Goal: Task Accomplishment & Management: Manage account settings

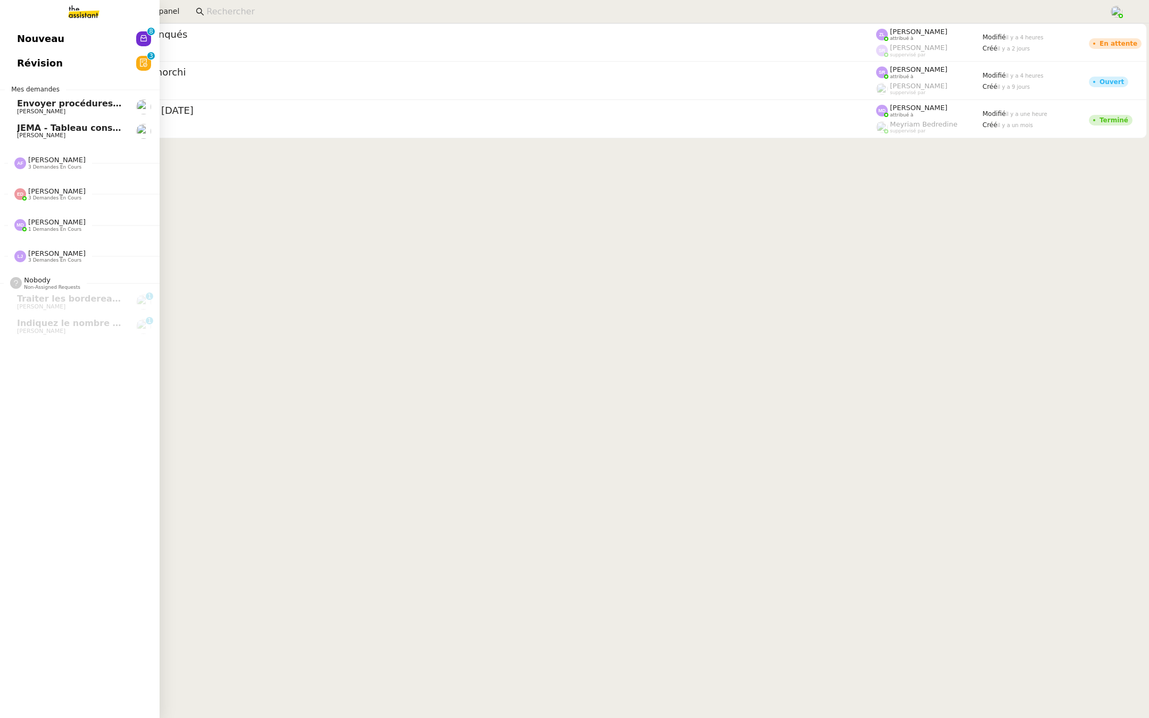
click at [26, 47] on link "Nouveau 0 1 2 3 4 5 6 7 8 9" at bounding box center [80, 39] width 160 height 24
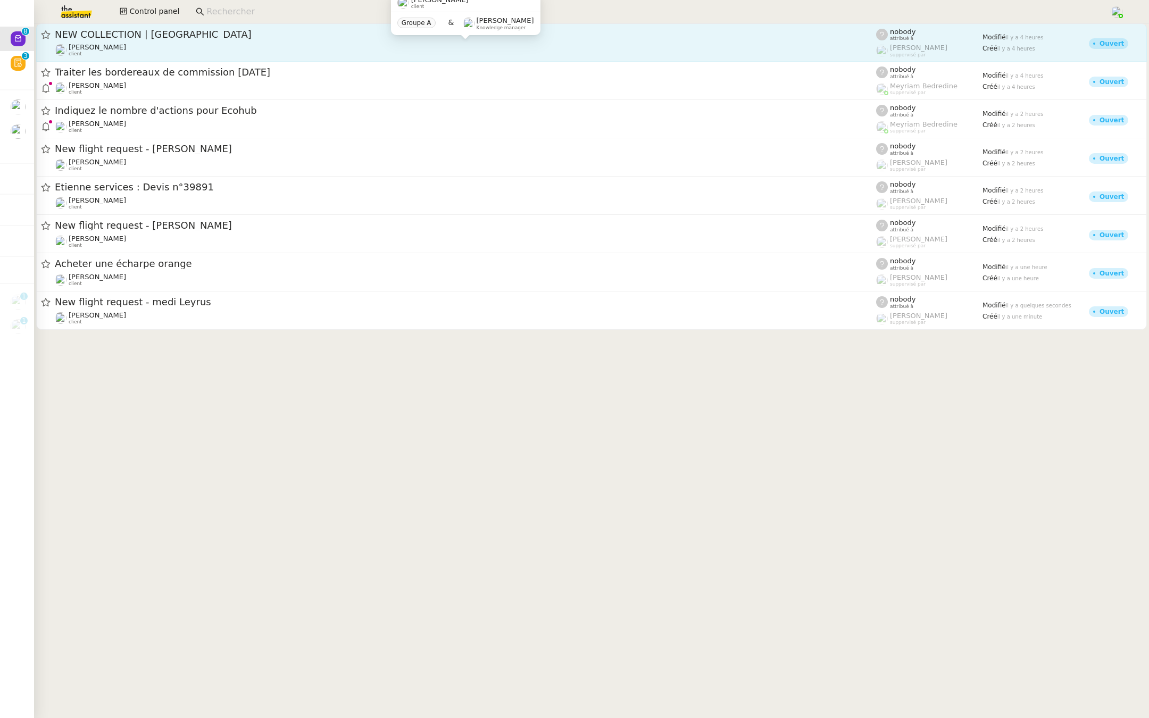
click at [239, 45] on div "[PERSON_NAME] client" at bounding box center [465, 50] width 821 height 14
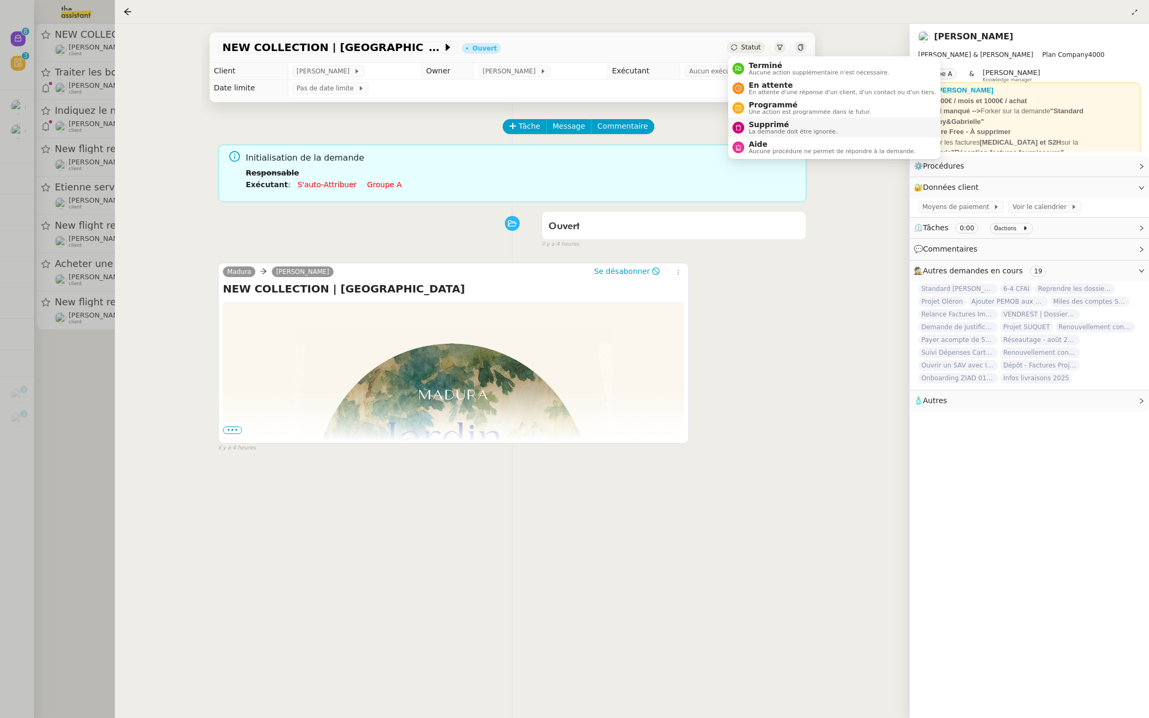
click at [761, 127] on span "Supprimé" at bounding box center [792, 124] width 89 height 9
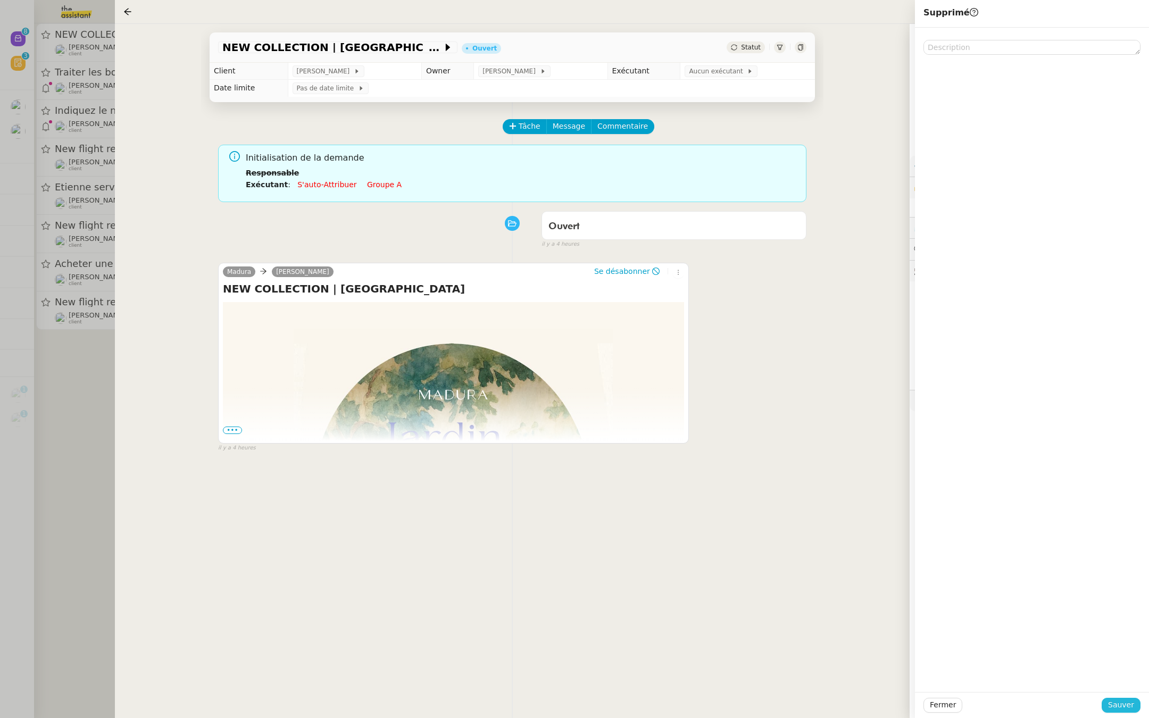
click at [1117, 702] on span "Sauver" at bounding box center [1121, 705] width 26 height 12
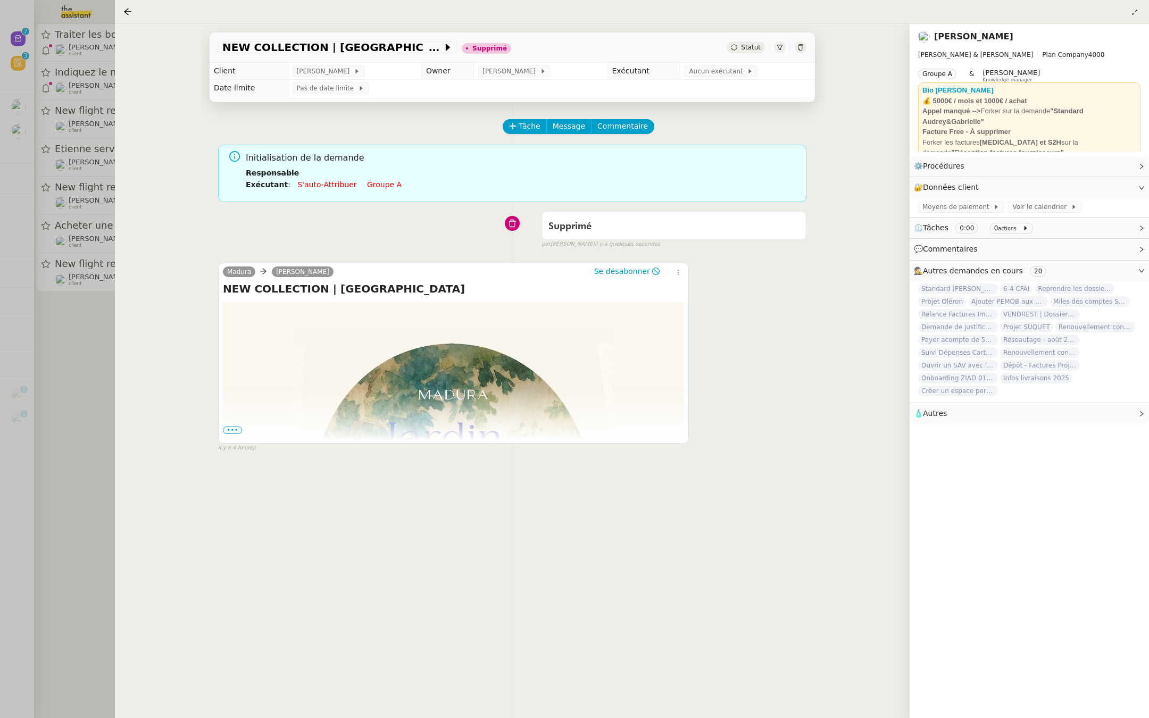
click at [78, 328] on div at bounding box center [574, 359] width 1149 height 718
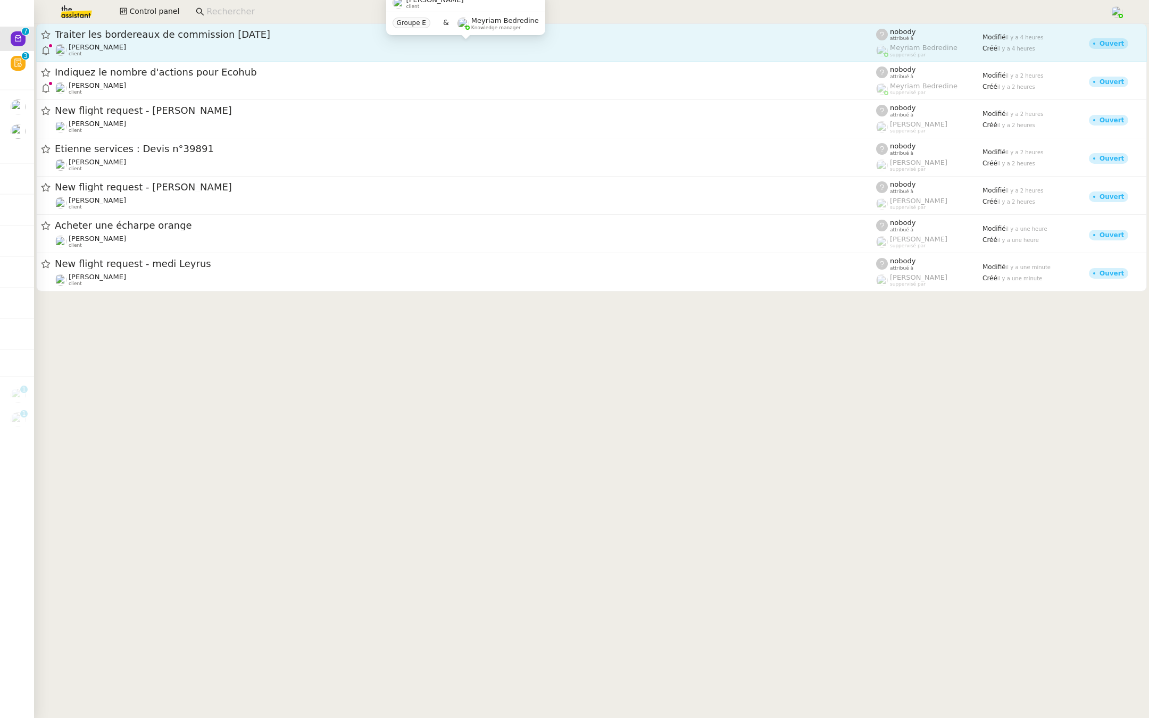
click at [195, 45] on div "[PERSON_NAME] client" at bounding box center [465, 50] width 821 height 14
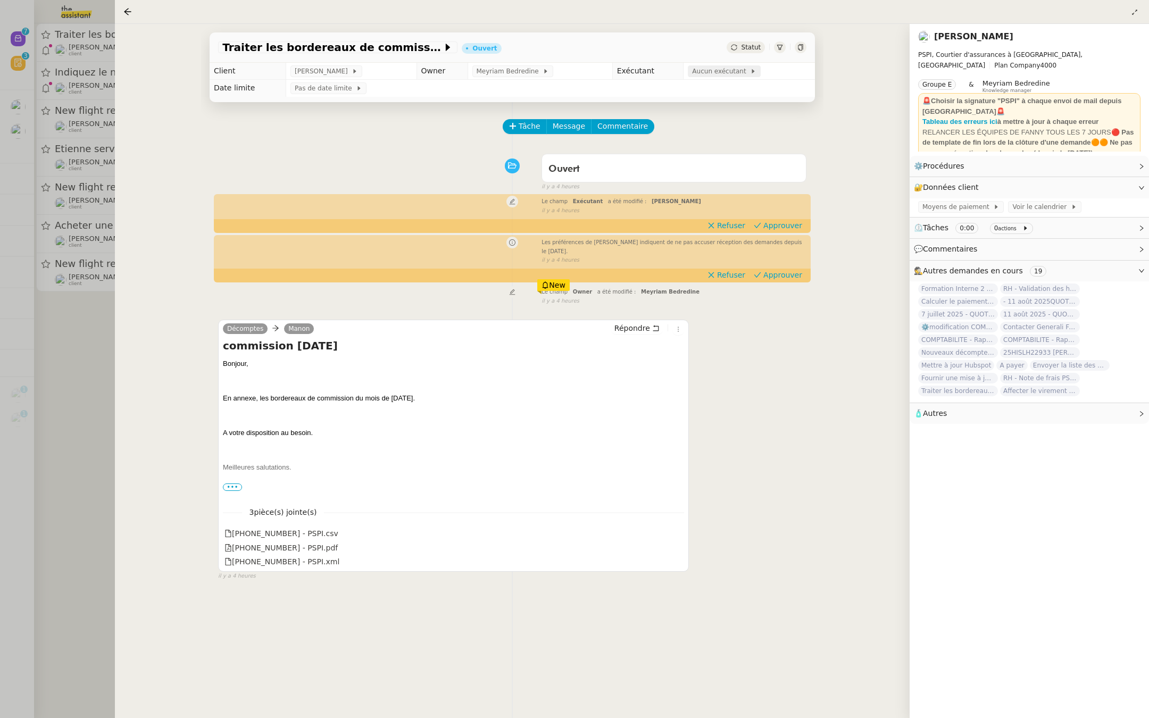
click at [715, 71] on span "Aucun exécutant" at bounding box center [721, 71] width 58 height 11
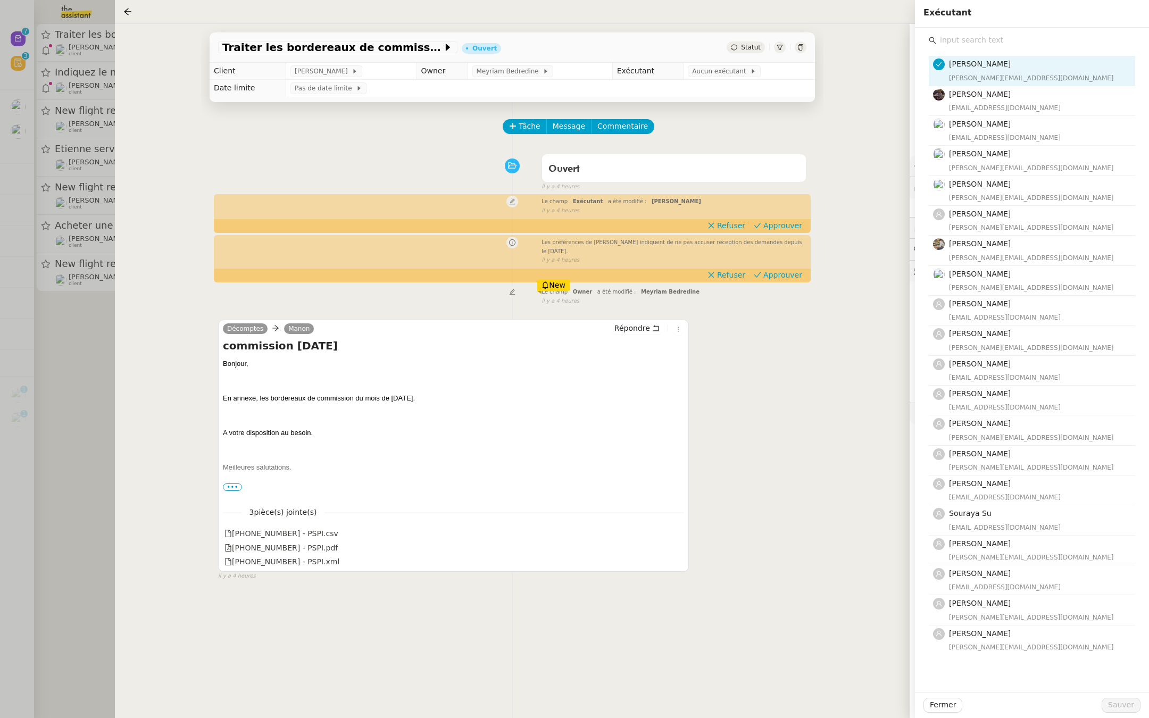
click at [957, 41] on input "text" at bounding box center [1035, 40] width 199 height 14
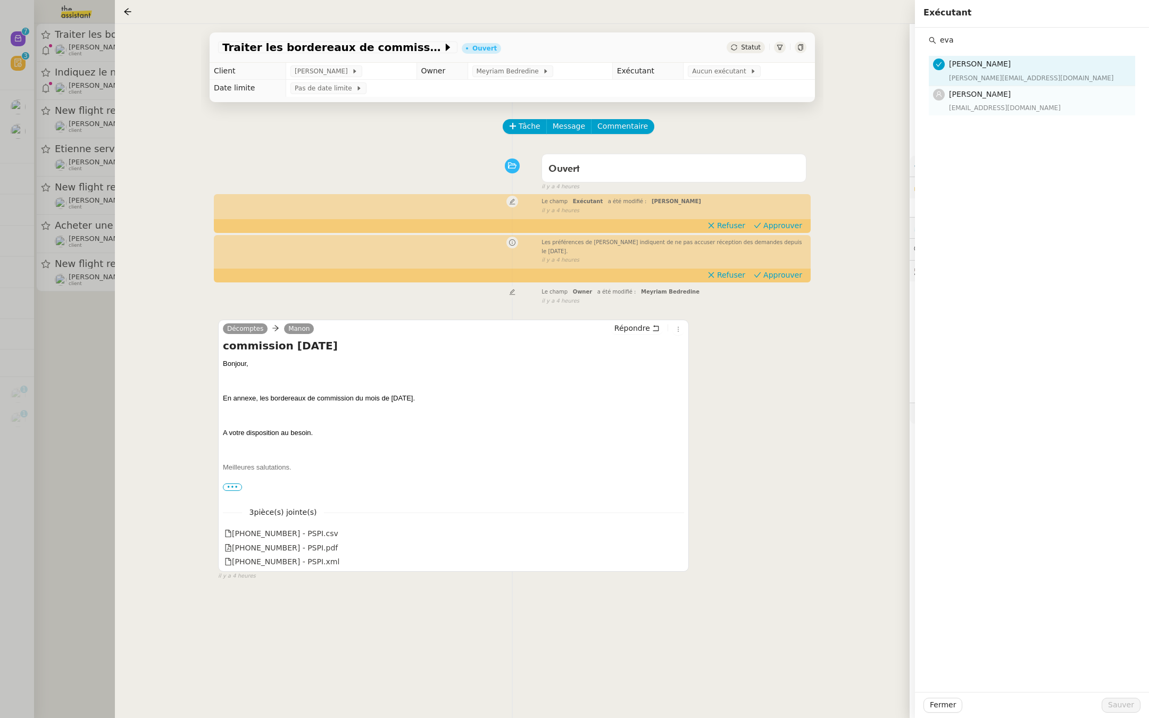
type input "eva"
click at [969, 100] on h4 "[PERSON_NAME]" at bounding box center [1039, 94] width 180 height 12
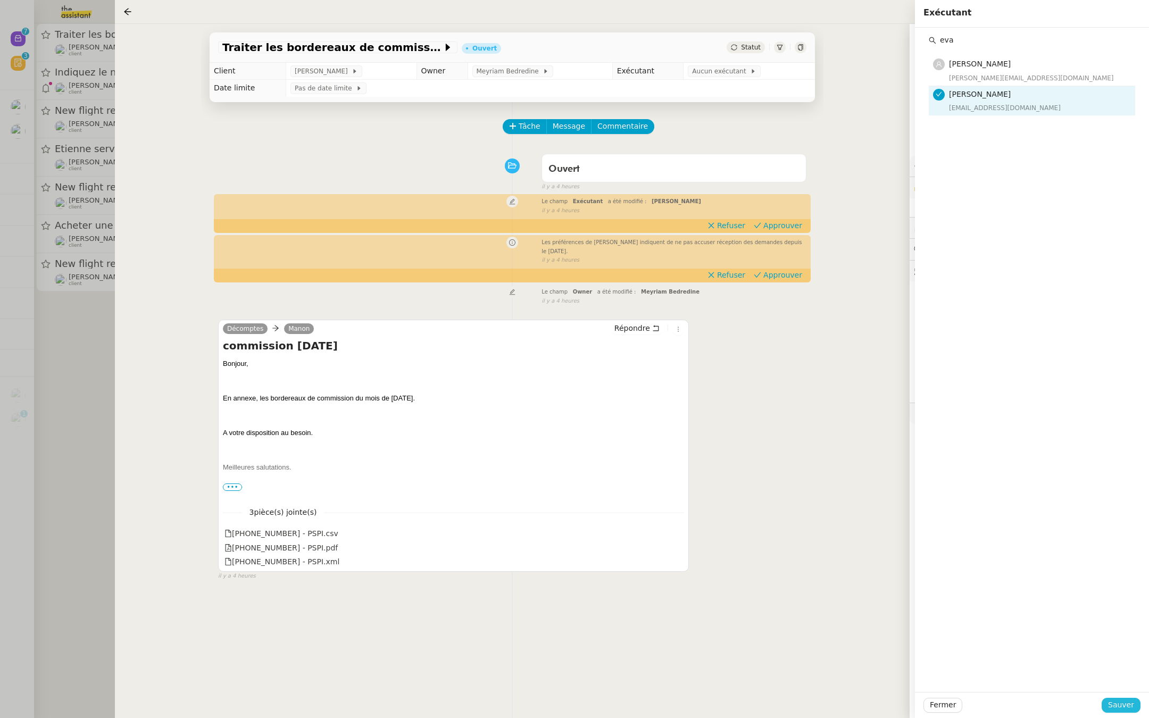
click at [1115, 706] on span "Sauver" at bounding box center [1121, 705] width 26 height 12
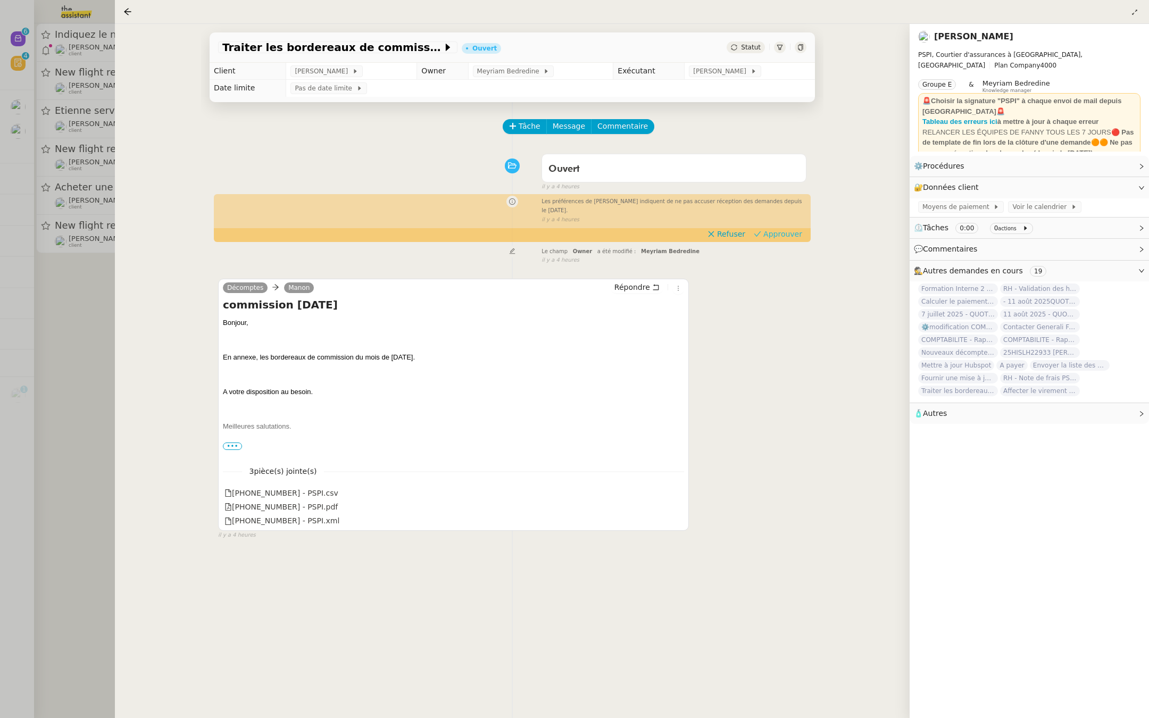
click at [782, 232] on span "Approuver" at bounding box center [782, 234] width 39 height 11
click at [12, 189] on div at bounding box center [574, 359] width 1149 height 718
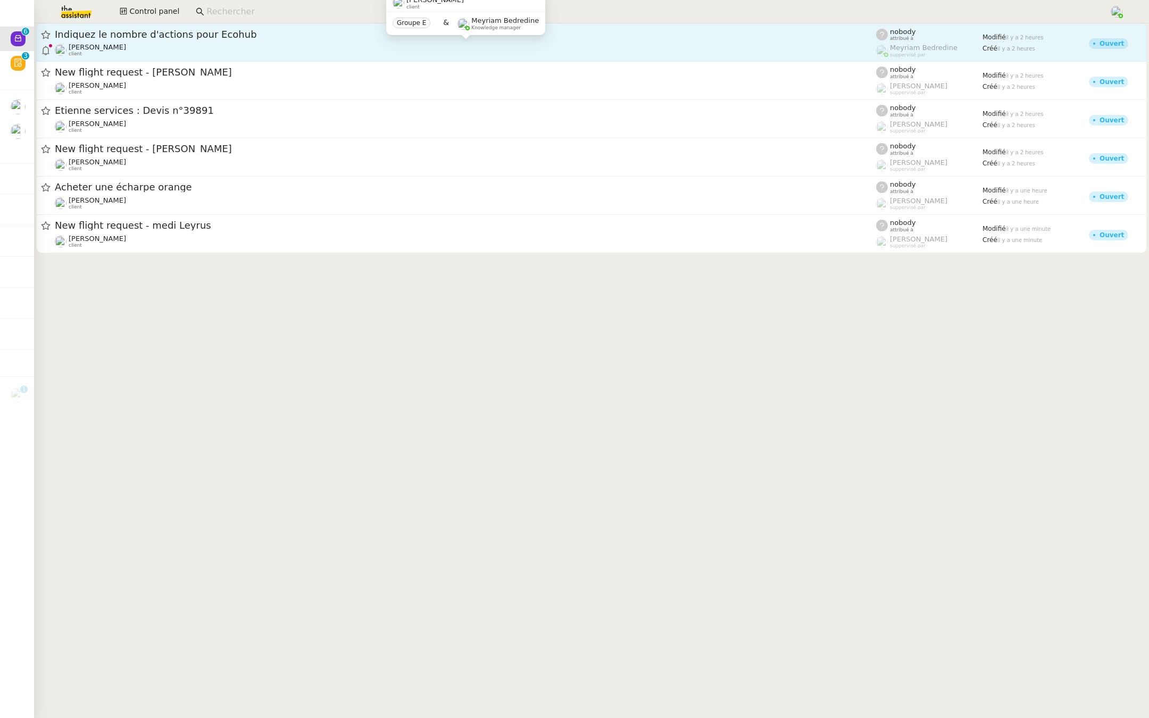
click at [204, 45] on div "[PERSON_NAME] client" at bounding box center [465, 50] width 821 height 14
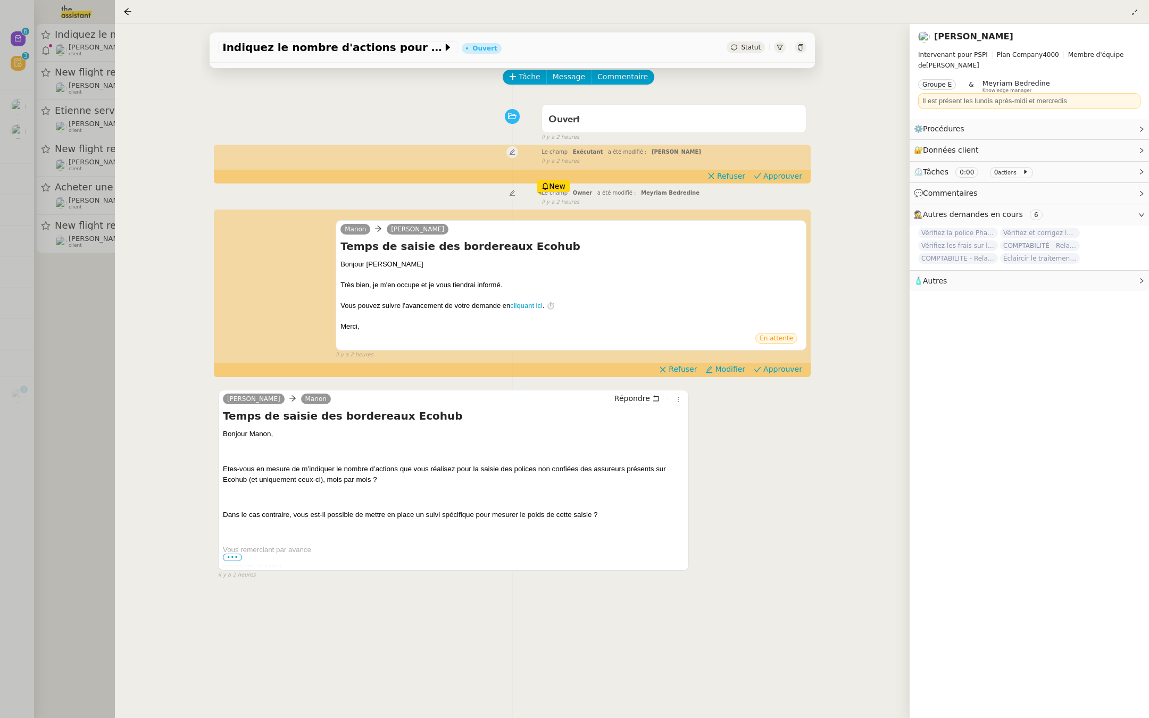
scroll to position [136, 0]
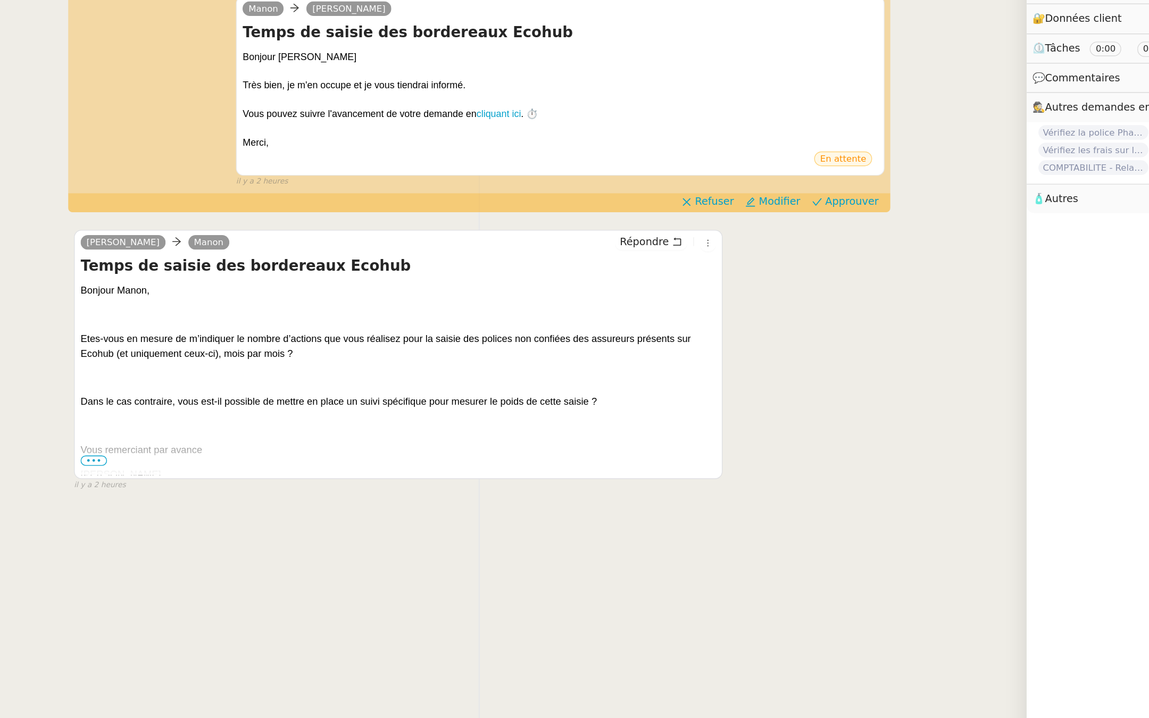
click at [229, 468] on span "•••" at bounding box center [232, 471] width 19 height 7
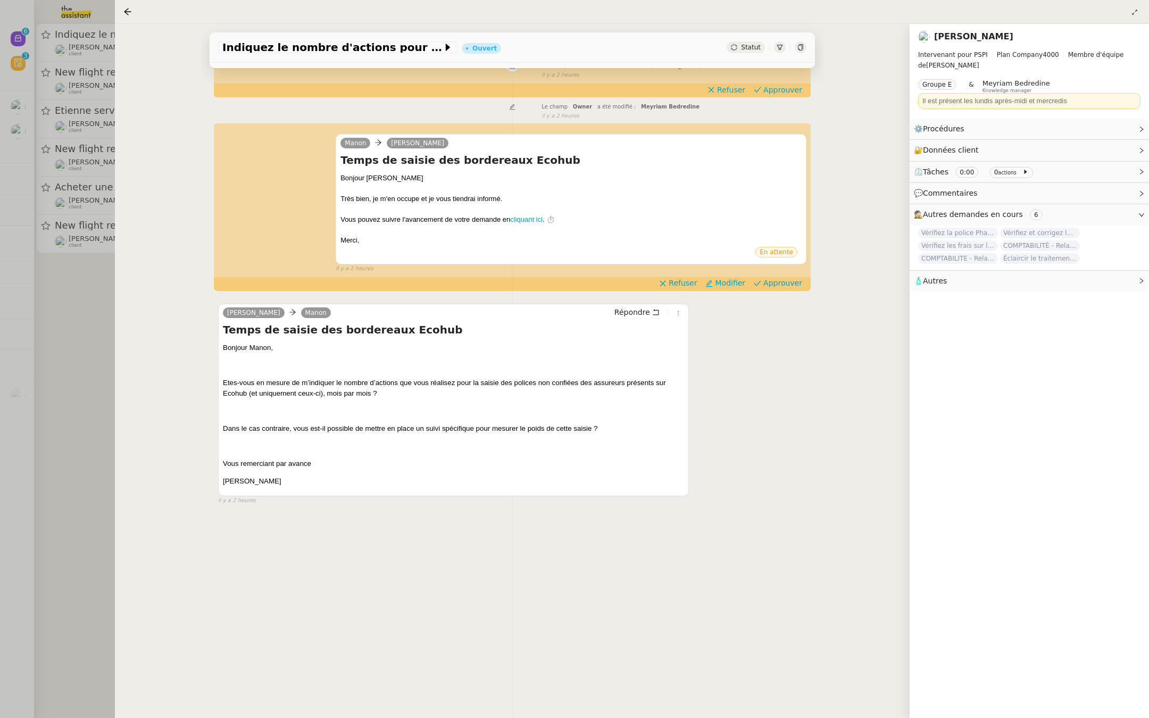
scroll to position [0, 0]
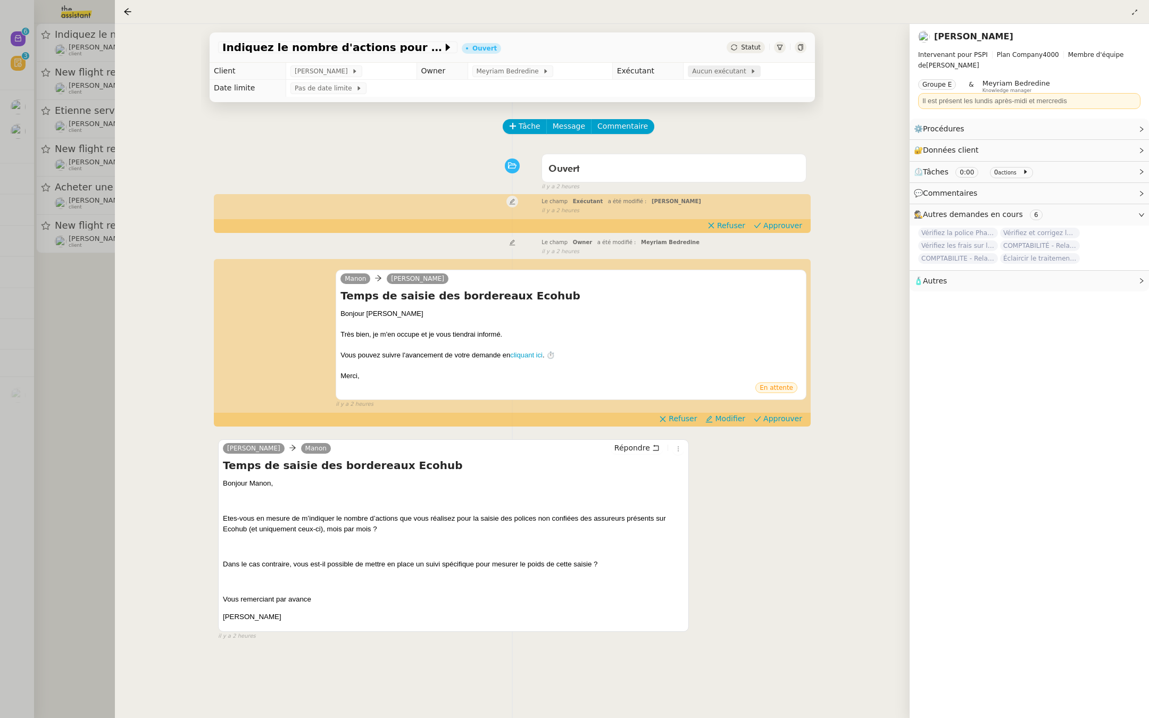
click at [703, 70] on span "Aucun exécutant" at bounding box center [721, 71] width 58 height 11
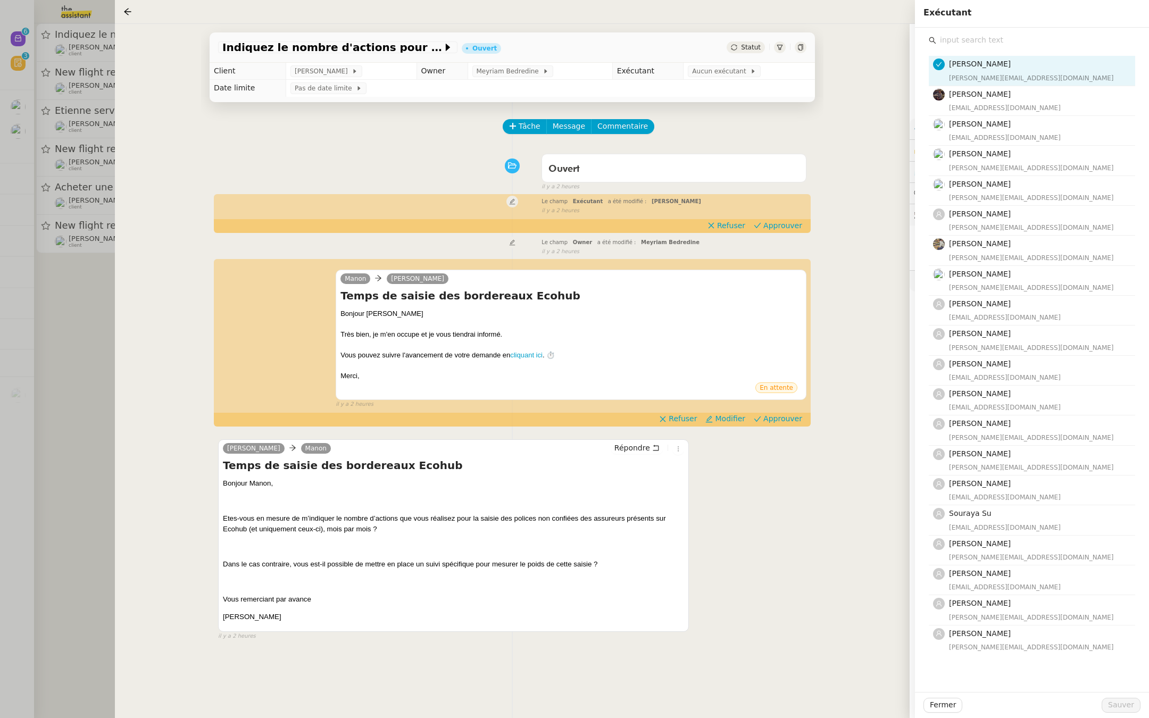
click at [967, 43] on input "text" at bounding box center [1035, 40] width 199 height 14
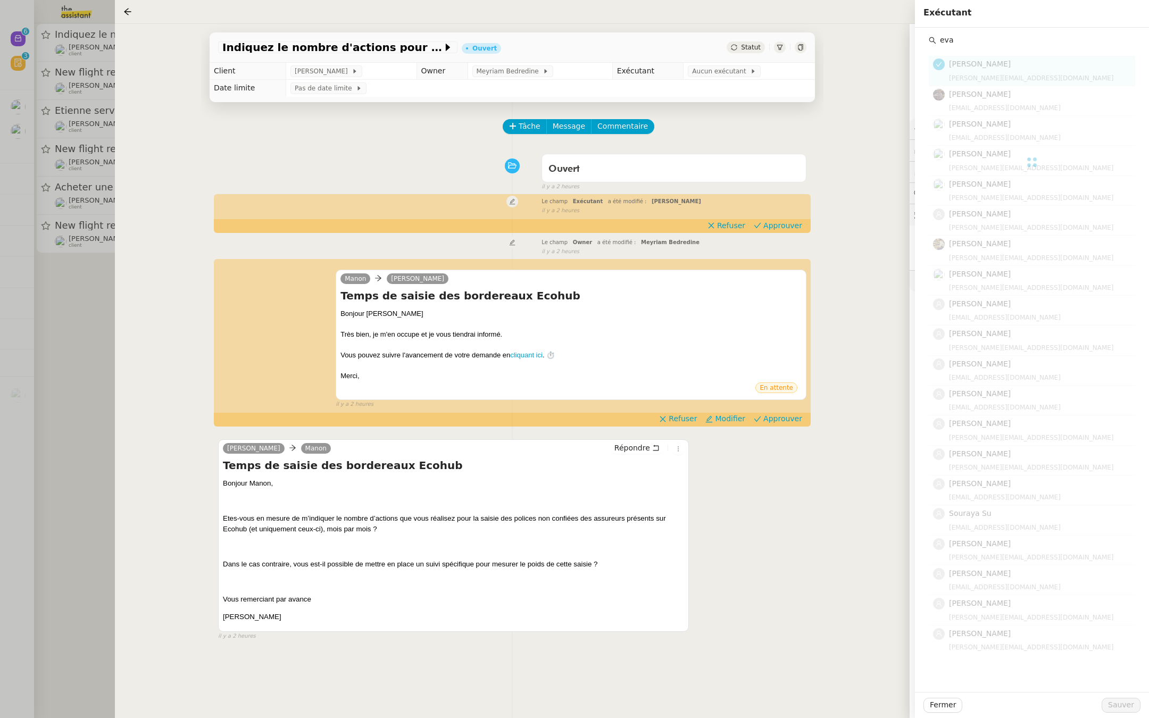
type input "eva"
drag, startPoint x: 964, startPoint y: 36, endPoint x: 923, endPoint y: 44, distance: 41.6
click at [923, 44] on div "[PERSON_NAME] [PERSON_NAME][EMAIL_ADDRESS][DOMAIN_NAME] [PERSON_NAME] [PERSON_N…" at bounding box center [1031, 72] width 217 height 88
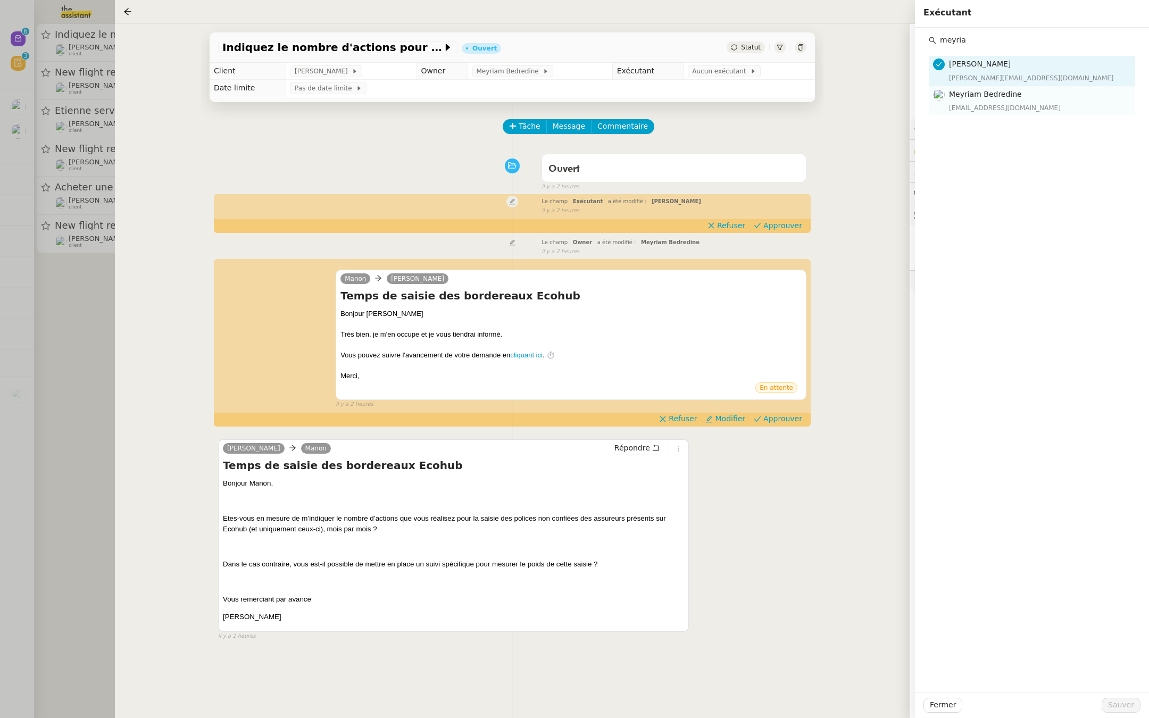
type input "meyria"
click at [952, 98] on h4 "Meyriam Bedredine" at bounding box center [1039, 94] width 180 height 12
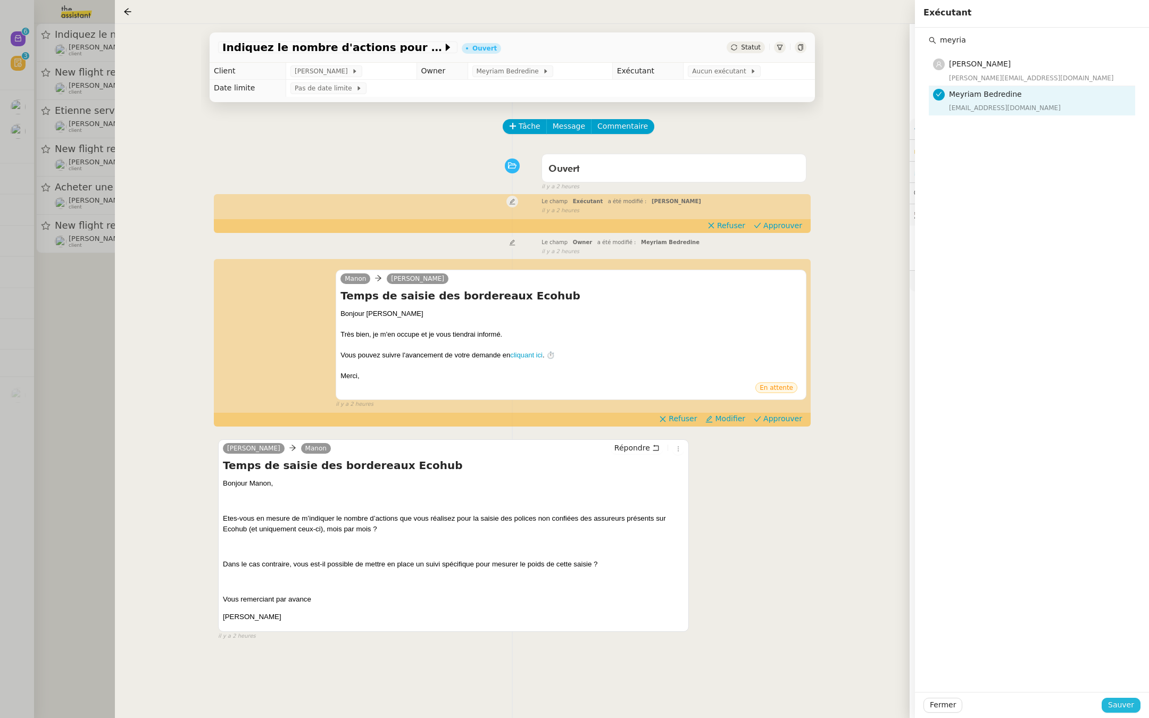
click at [1121, 704] on span "Sauver" at bounding box center [1121, 705] width 26 height 12
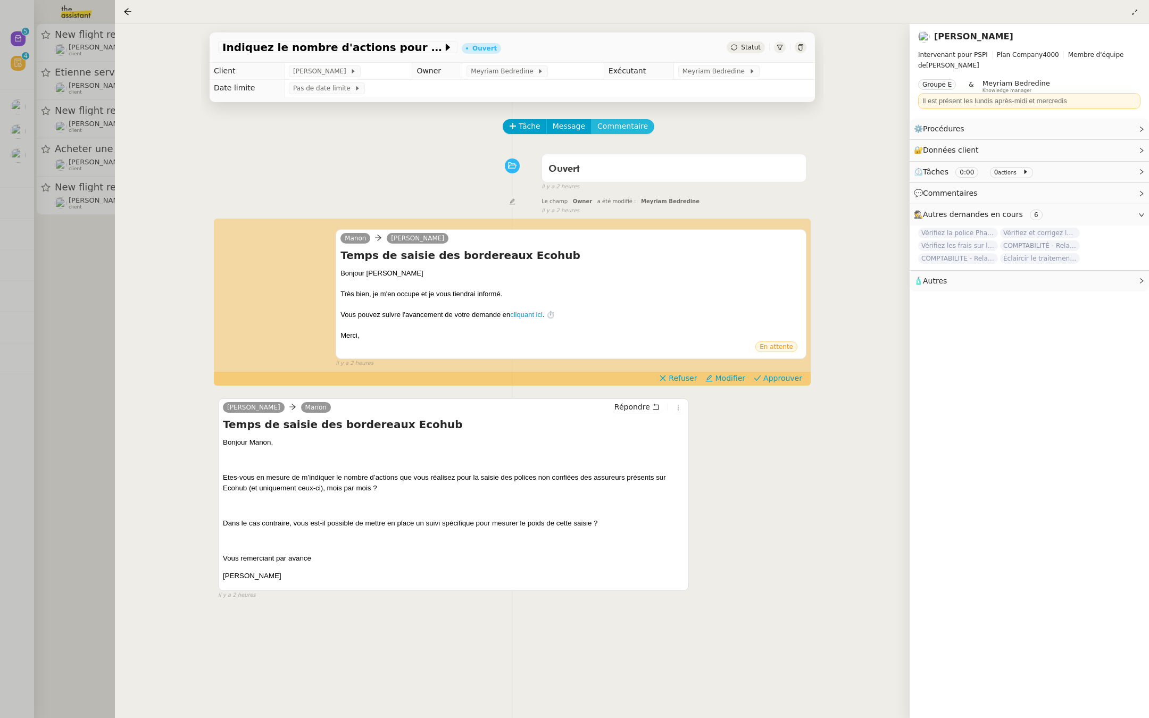
click at [617, 128] on span "Commentaire" at bounding box center [622, 126] width 51 height 12
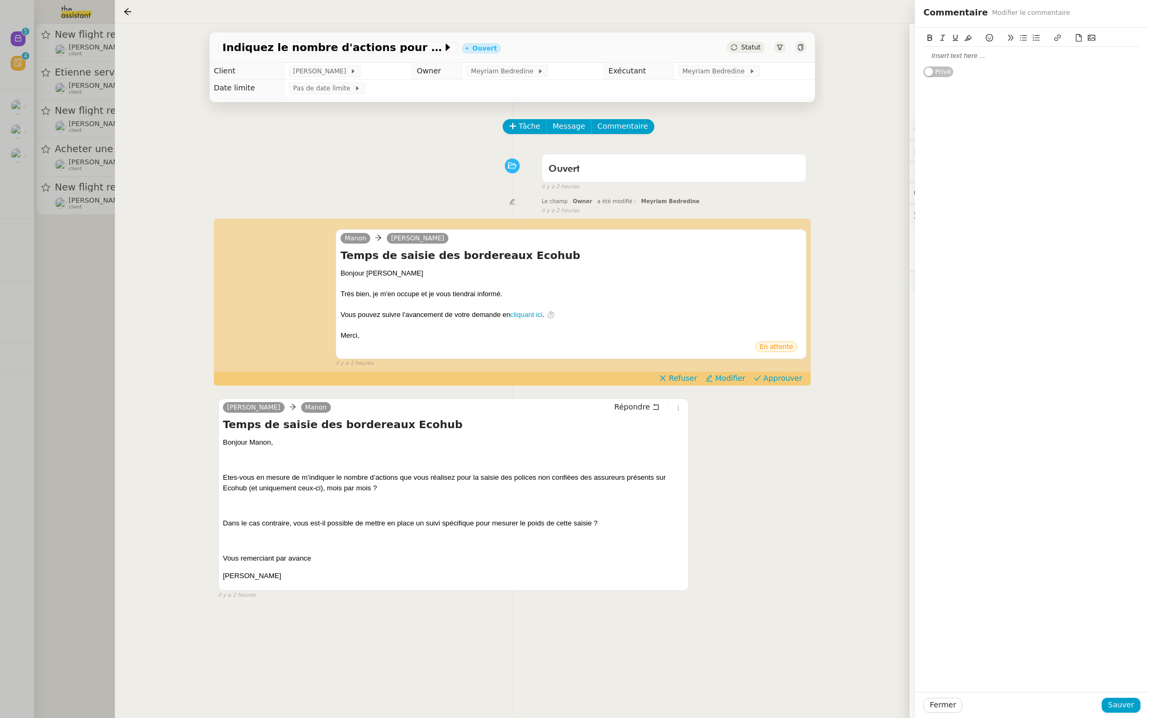
click at [971, 56] on div at bounding box center [1031, 56] width 217 height 10
click at [1125, 704] on span "Sauver" at bounding box center [1121, 705] width 26 height 12
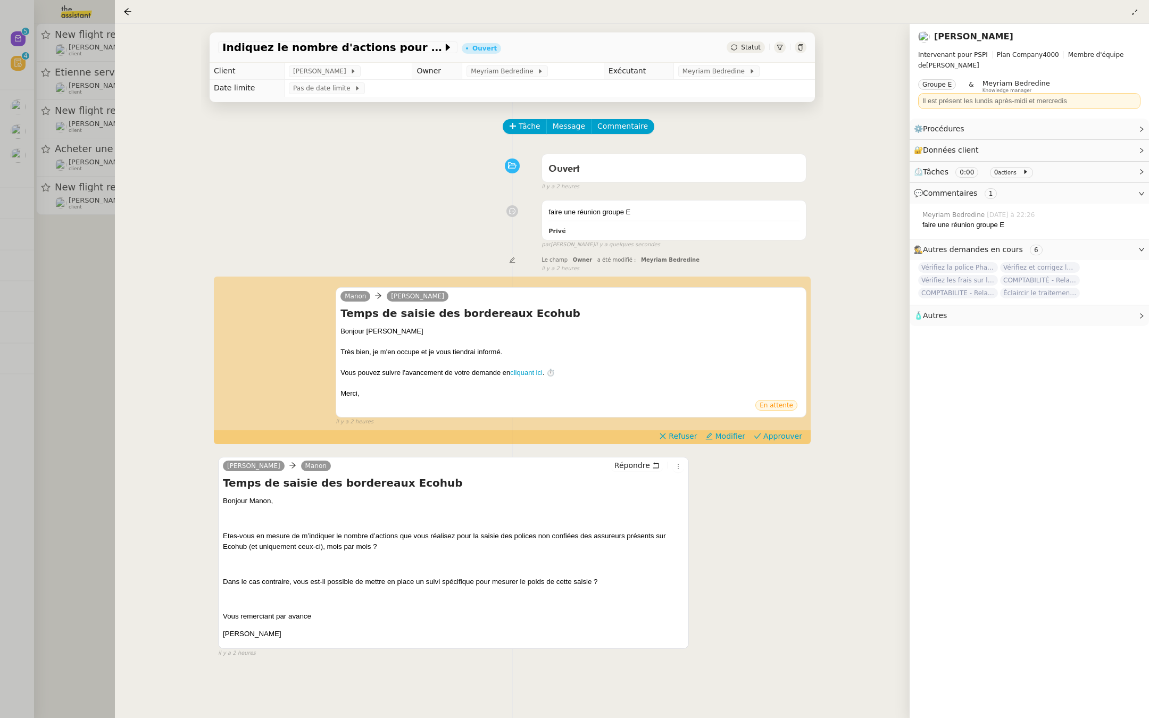
click at [27, 179] on div at bounding box center [574, 359] width 1149 height 718
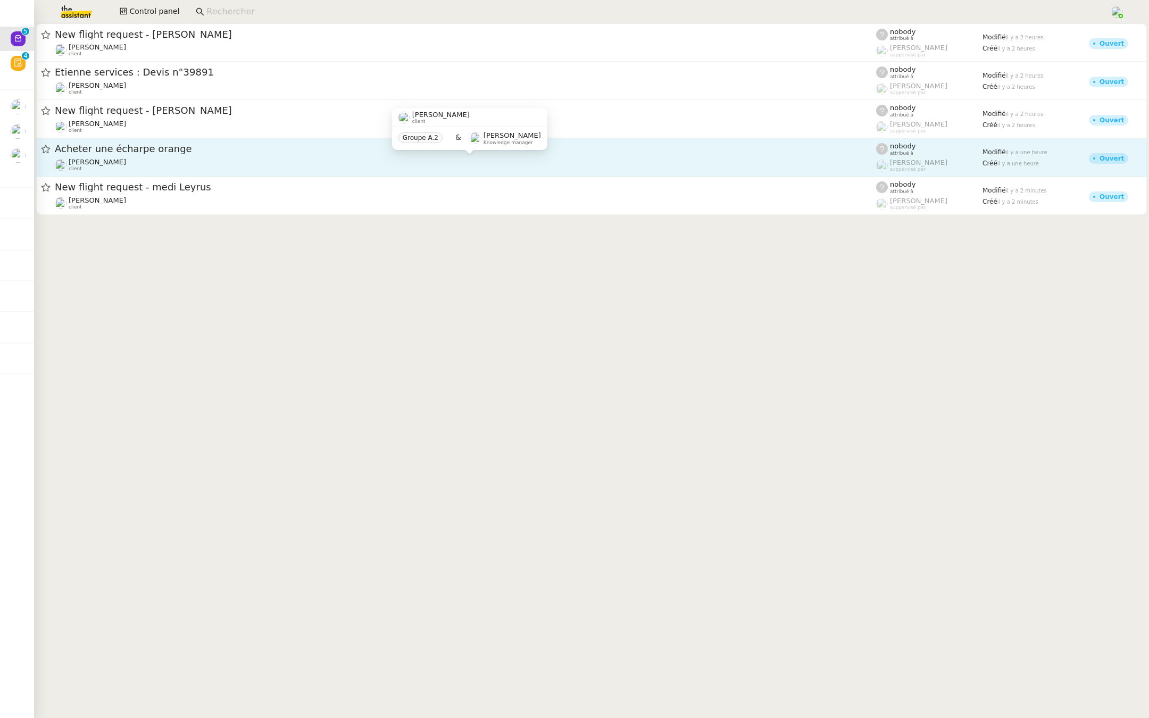
click at [165, 161] on div "[PERSON_NAME] client" at bounding box center [465, 165] width 821 height 14
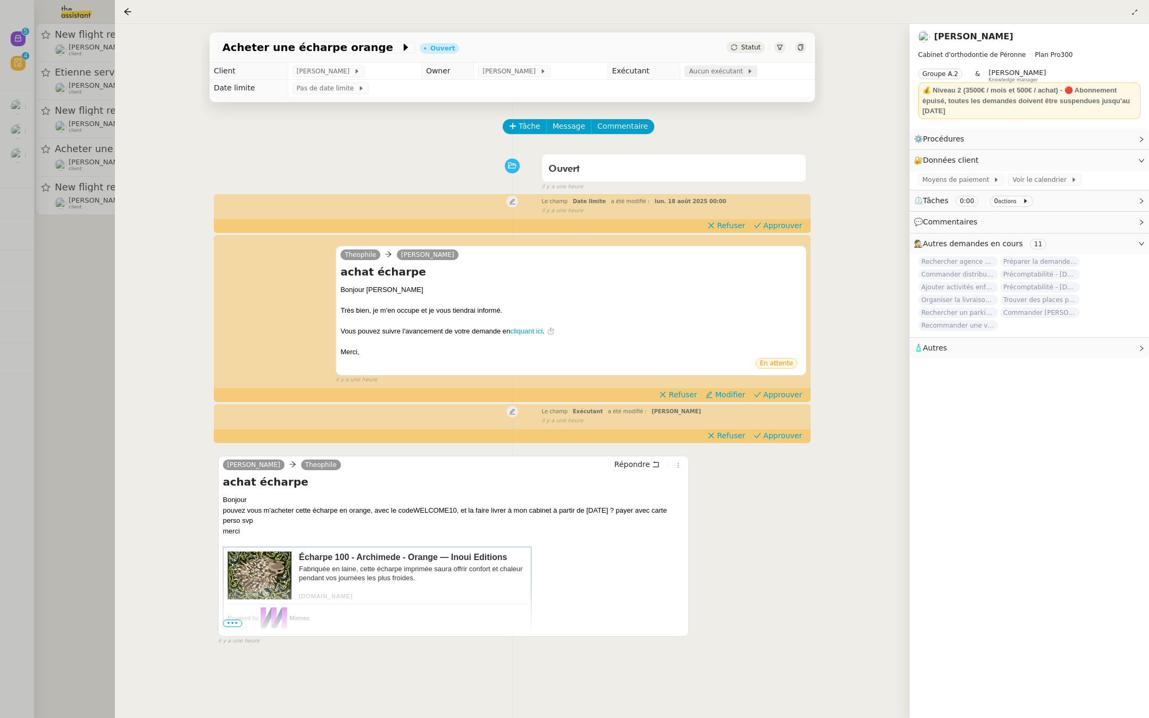
click at [696, 70] on span "Aucun exécutant" at bounding box center [718, 71] width 58 height 11
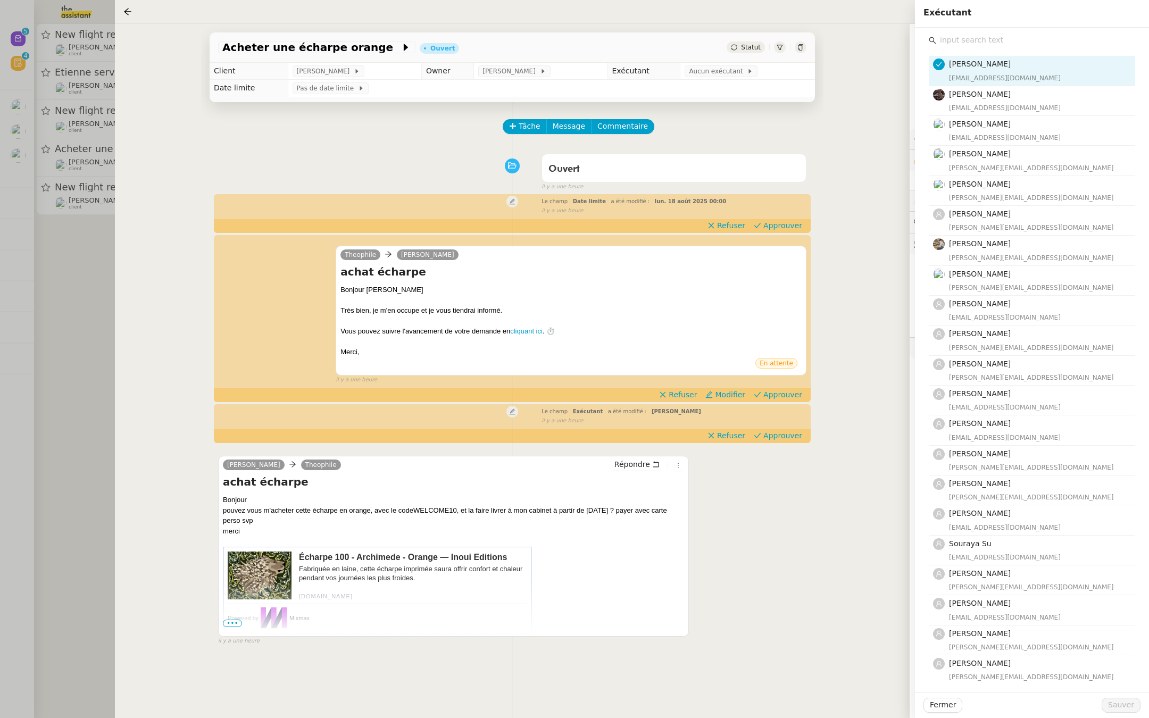
click at [745, 482] on div "[PERSON_NAME] [PERSON_NAME] achat écharpe Bonjour pouvez vous m'acheter cette é…" at bounding box center [512, 545] width 588 height 199
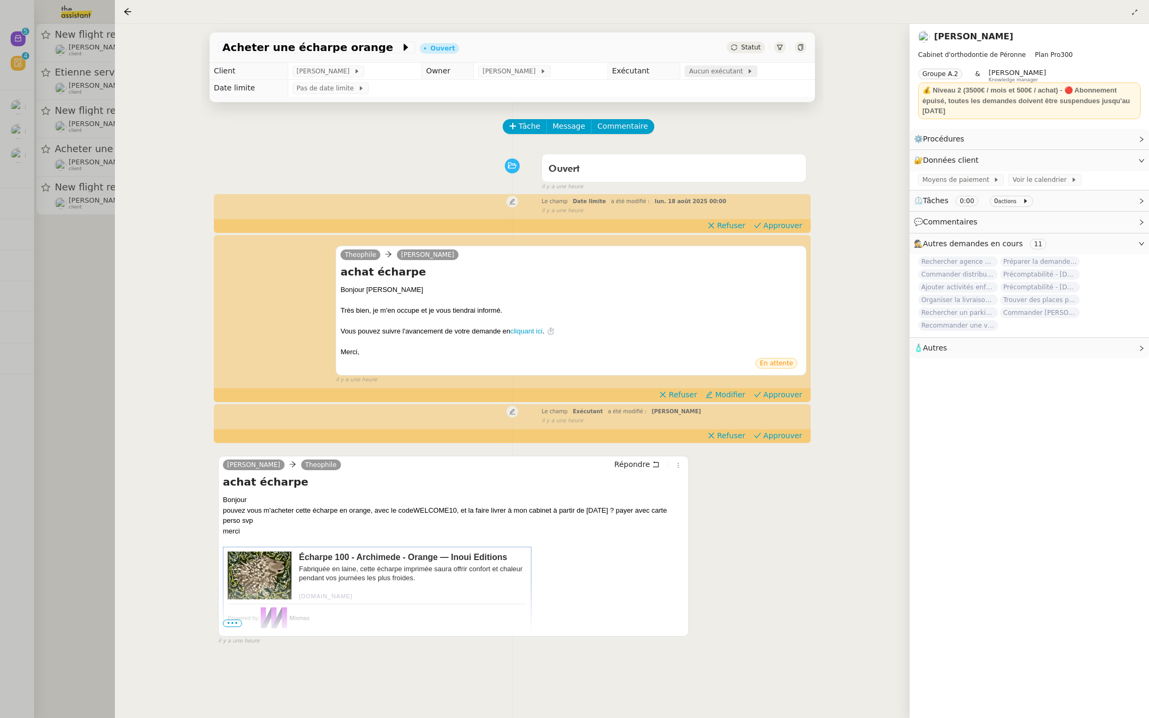
click at [714, 70] on span "Aucun exécutant" at bounding box center [718, 71] width 58 height 11
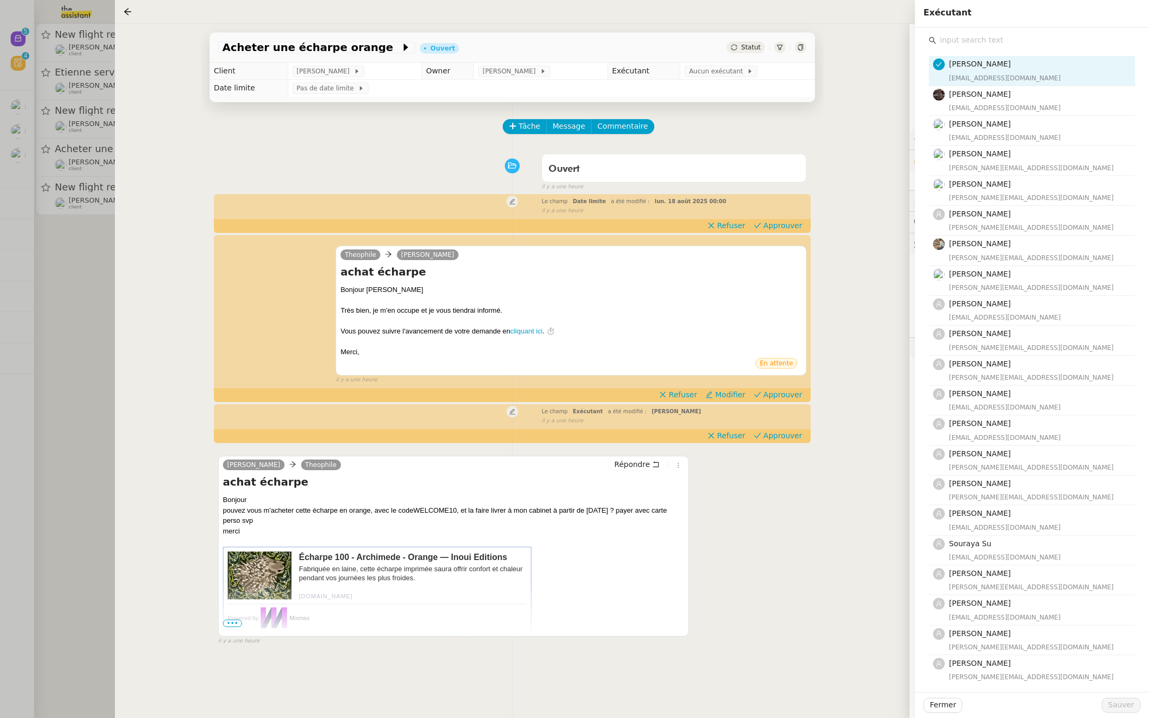
click at [976, 45] on input "text" at bounding box center [1035, 40] width 199 height 14
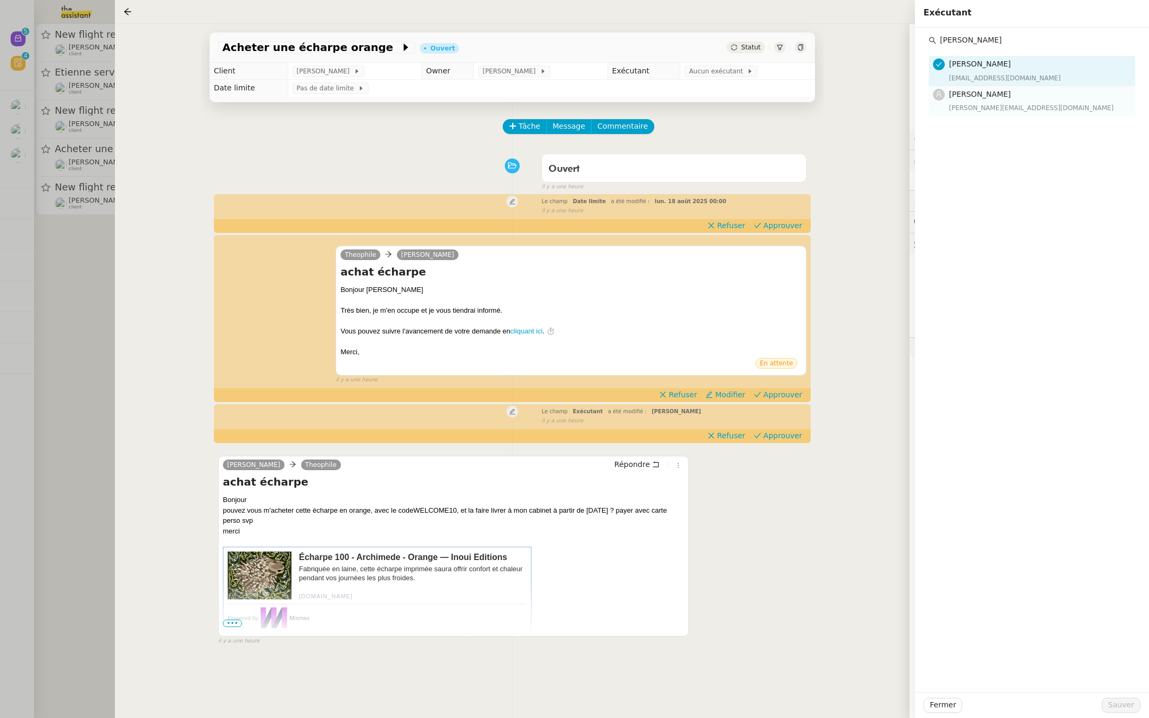
type input "[PERSON_NAME]"
click at [982, 110] on div "[PERSON_NAME][EMAIL_ADDRESS][DOMAIN_NAME]" at bounding box center [1039, 108] width 180 height 11
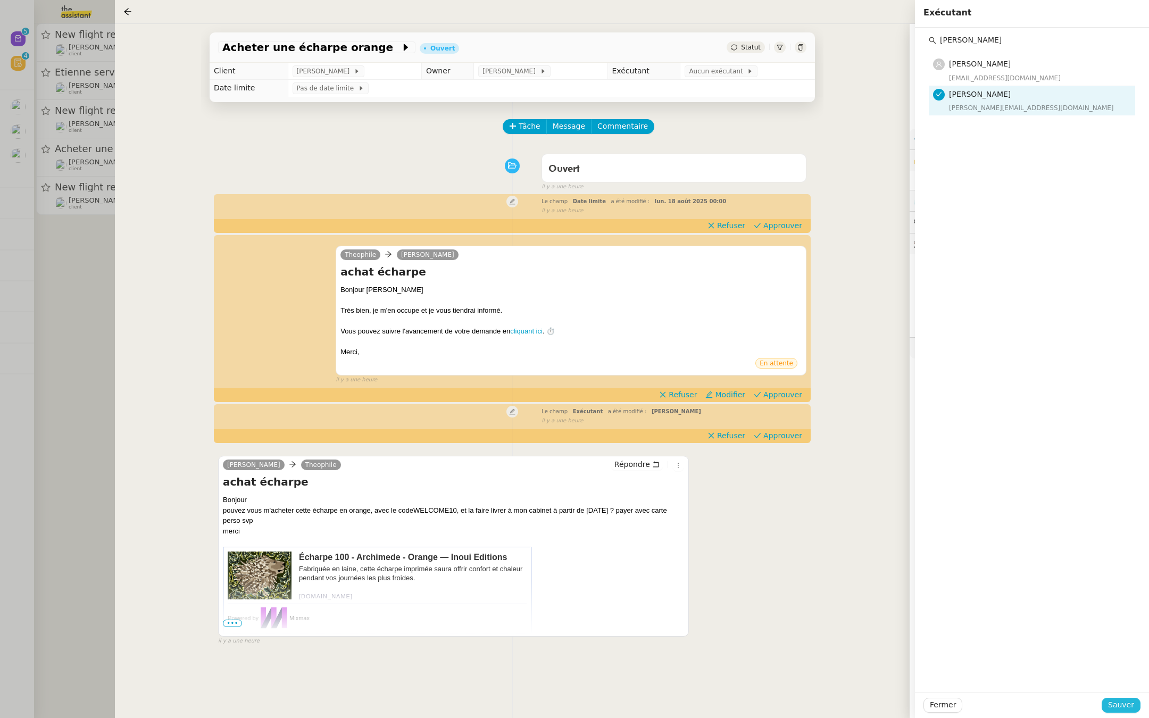
click at [1117, 706] on span "Sauver" at bounding box center [1121, 705] width 26 height 12
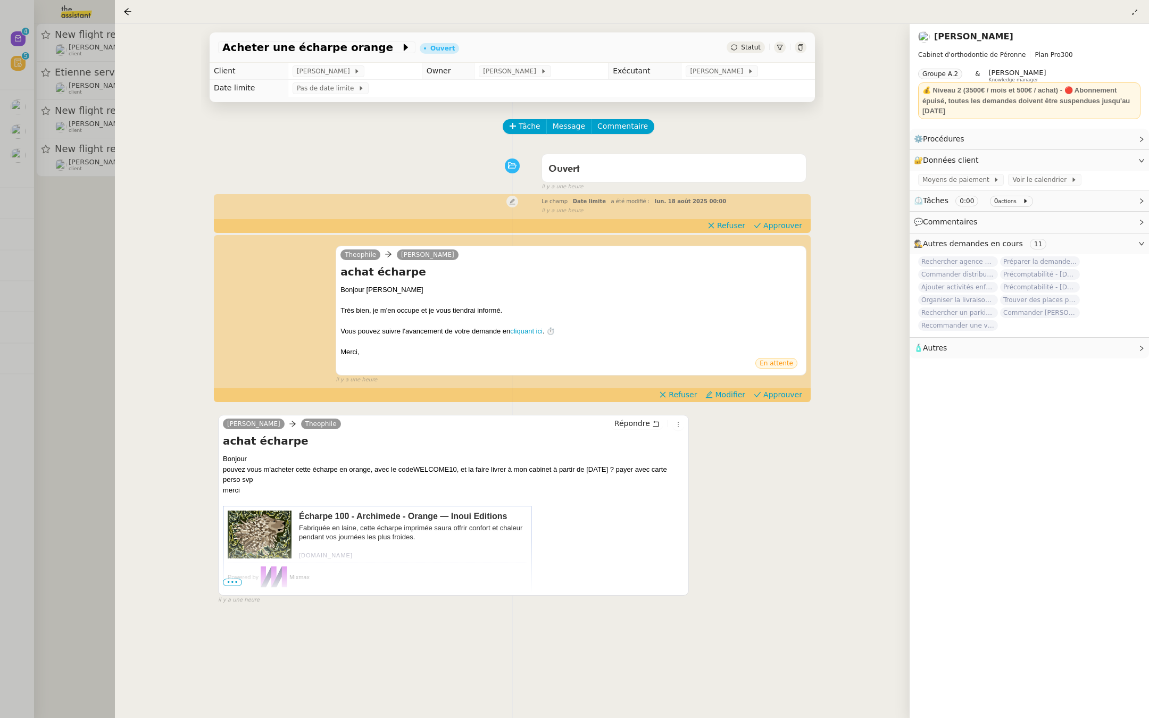
click at [63, 250] on div at bounding box center [574, 359] width 1149 height 718
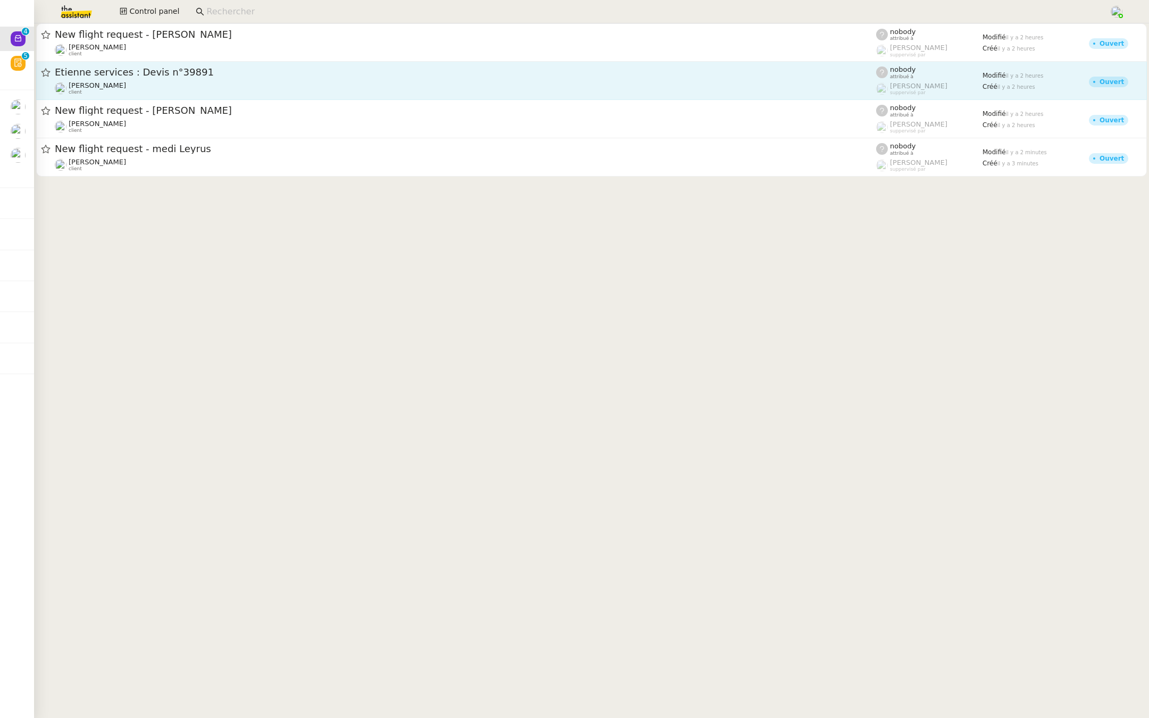
click at [179, 77] on span "Etienne services : Devis n°39891" at bounding box center [465, 73] width 821 height 10
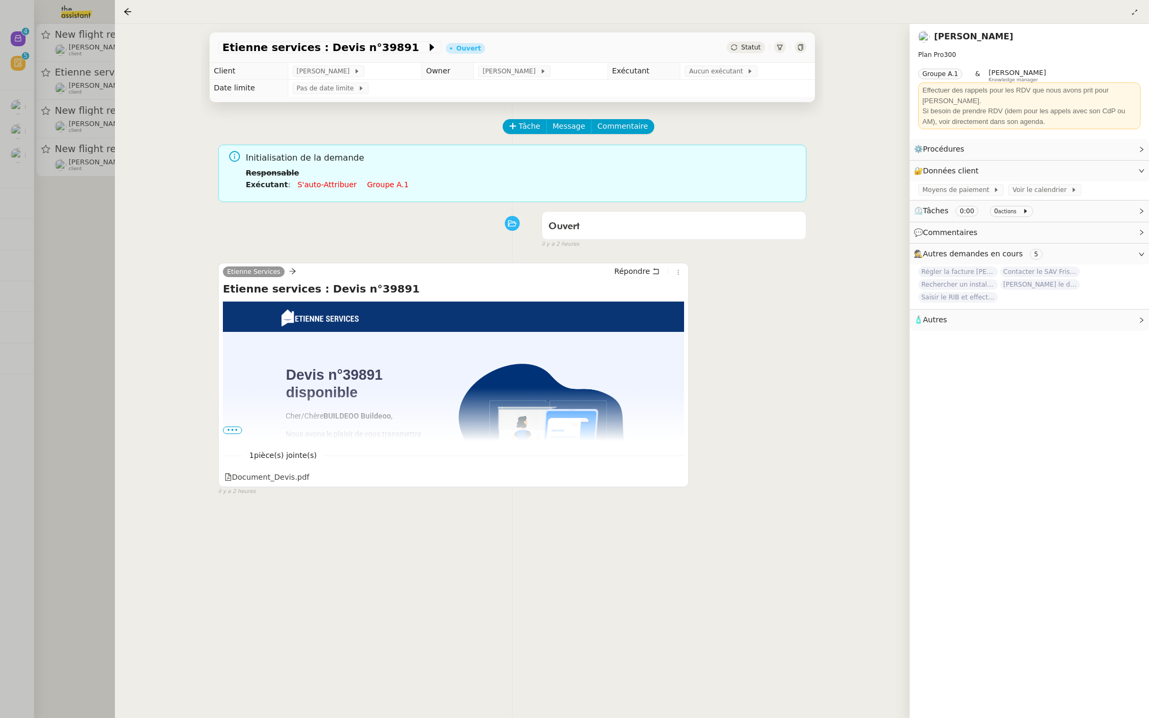
click at [227, 429] on span "•••" at bounding box center [232, 430] width 19 height 7
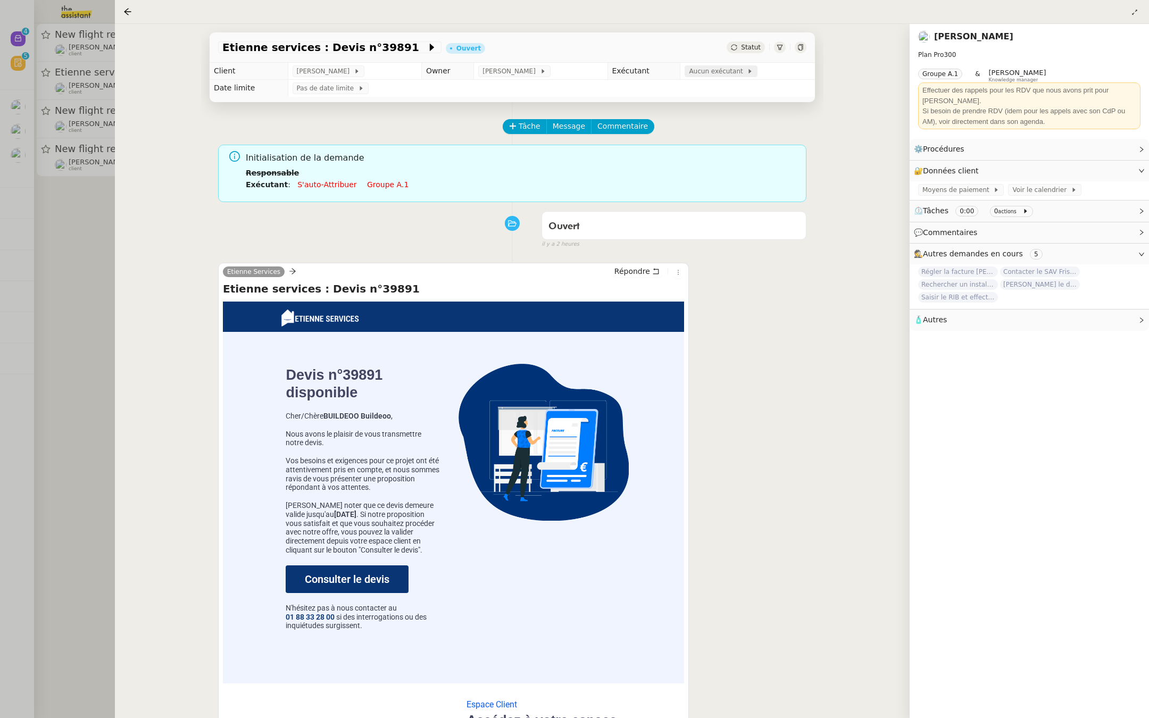
click at [724, 69] on span "Aucun exécutant" at bounding box center [718, 71] width 58 height 11
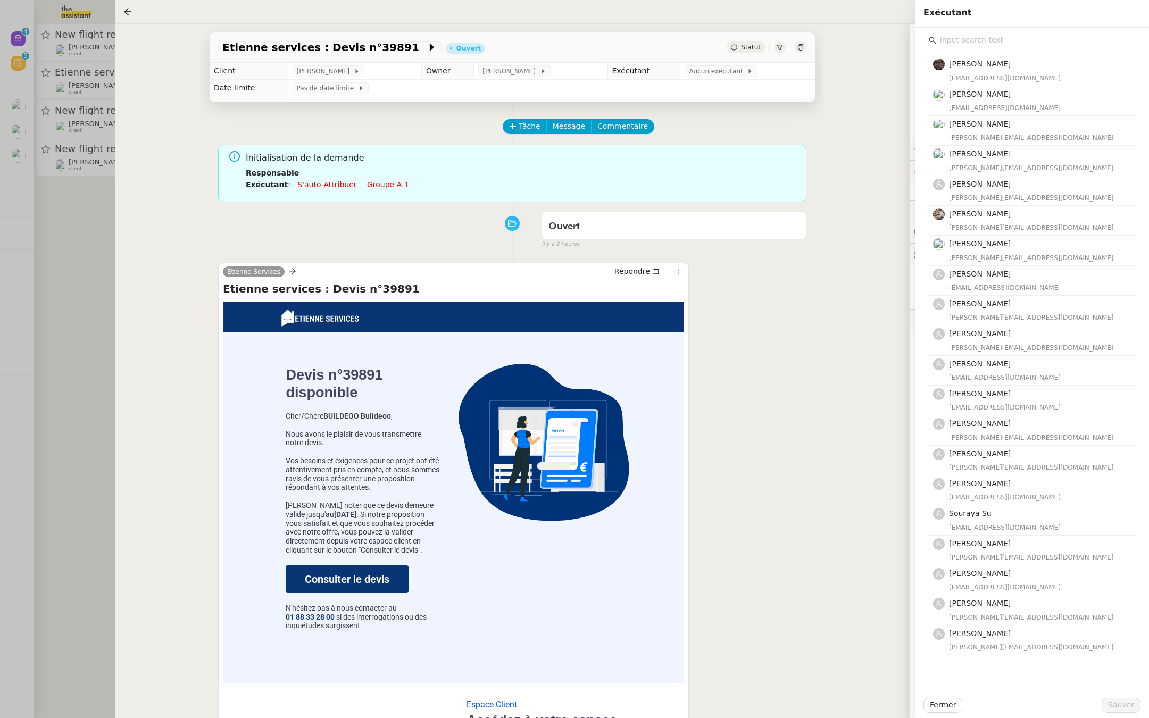
click at [972, 43] on input "text" at bounding box center [1035, 40] width 199 height 14
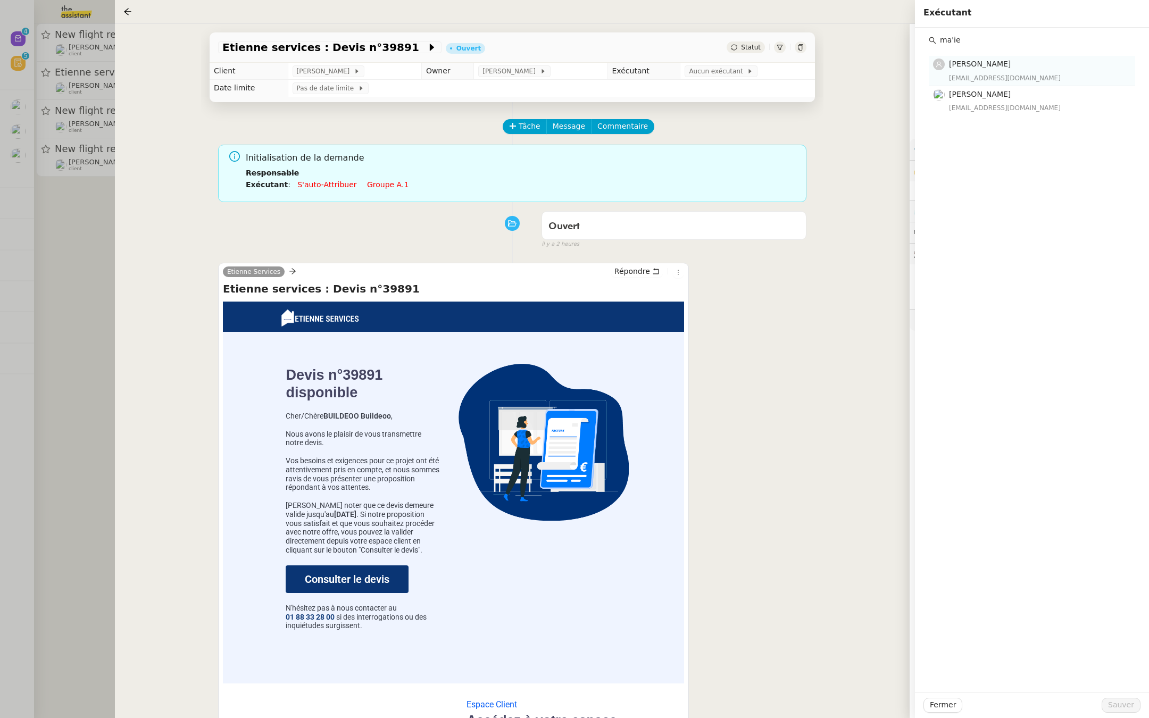
type input "ma'ie"
click at [994, 68] on h4 "[PERSON_NAME]" at bounding box center [1039, 64] width 180 height 12
click at [1119, 704] on span "Sauver" at bounding box center [1121, 705] width 26 height 12
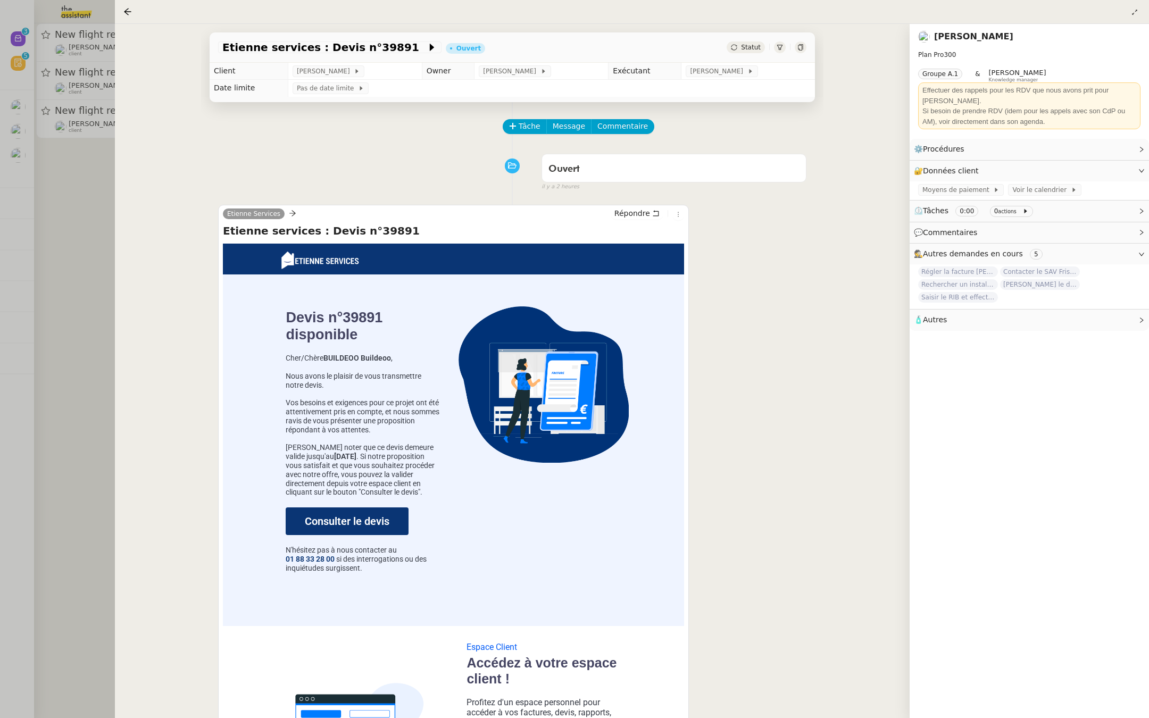
click at [39, 176] on div at bounding box center [574, 359] width 1149 height 718
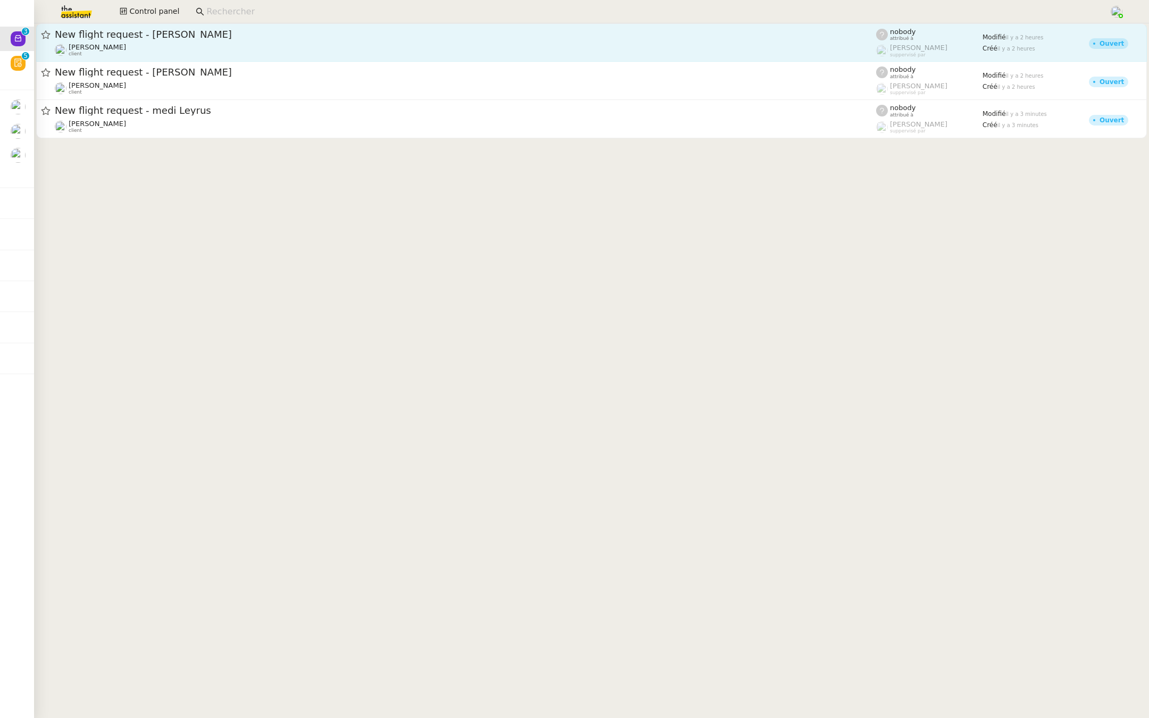
click at [169, 40] on div "New flight request - [PERSON_NAME]" at bounding box center [465, 34] width 821 height 13
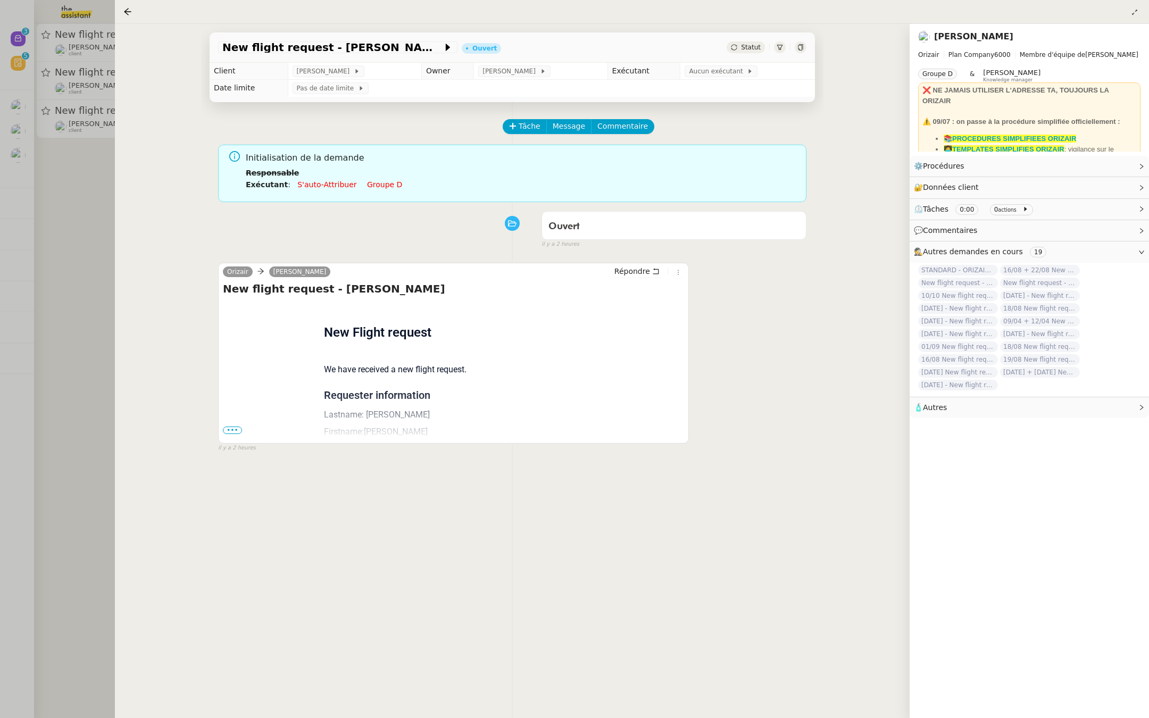
click at [230, 429] on span "•••" at bounding box center [232, 430] width 19 height 7
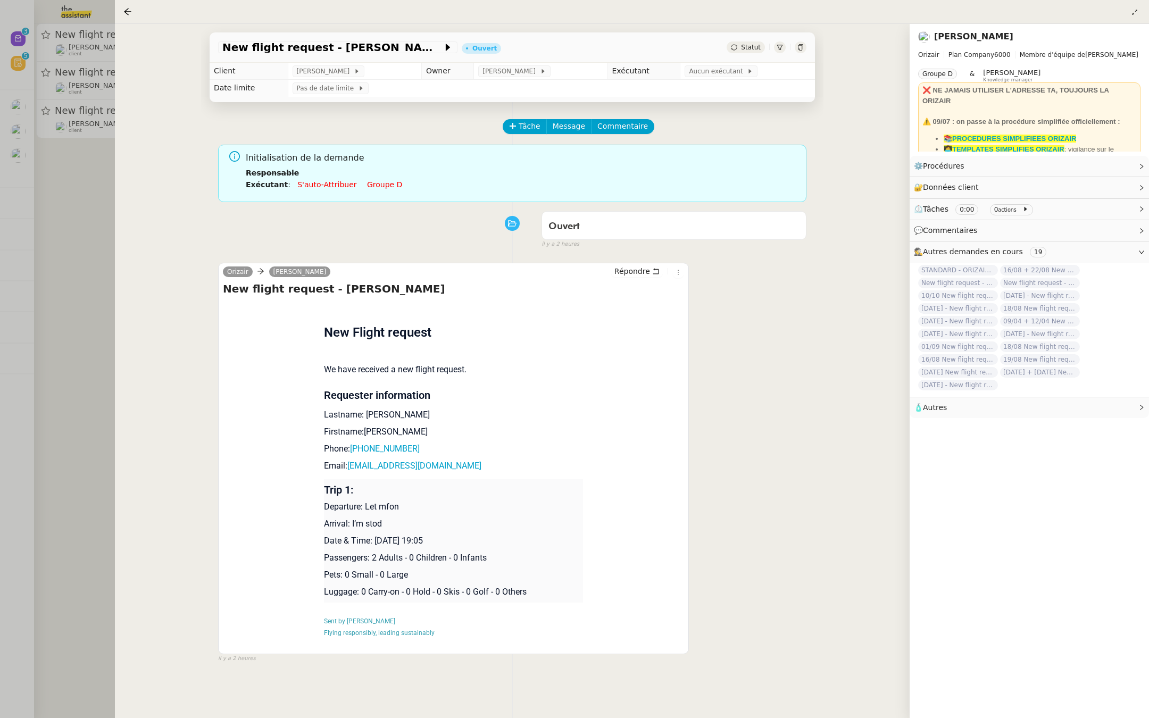
scroll to position [77, 0]
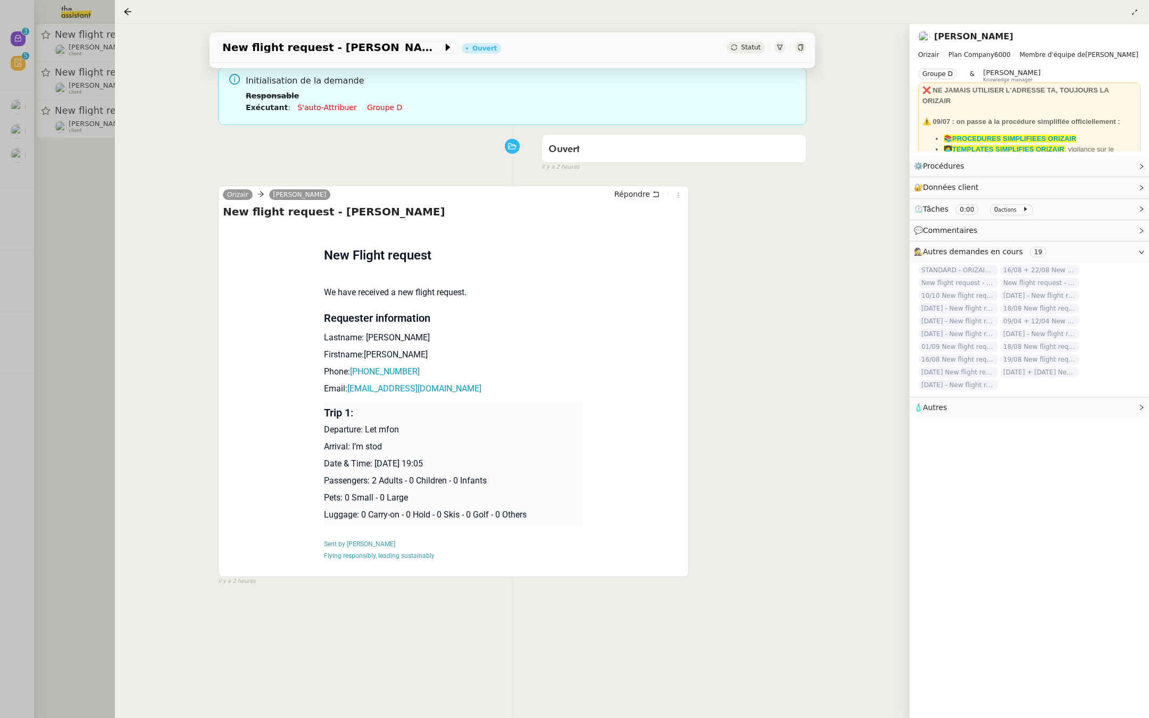
drag, startPoint x: 430, startPoint y: 464, endPoint x: 374, endPoint y: 462, distance: 56.4
click at [374, 462] on p "Date & Time: [DATE] 19:05" at bounding box center [454, 463] width 260 height 13
copy p "[DATE] 2"
click at [239, 48] on span "New flight request - [PERSON_NAME]" at bounding box center [332, 47] width 220 height 11
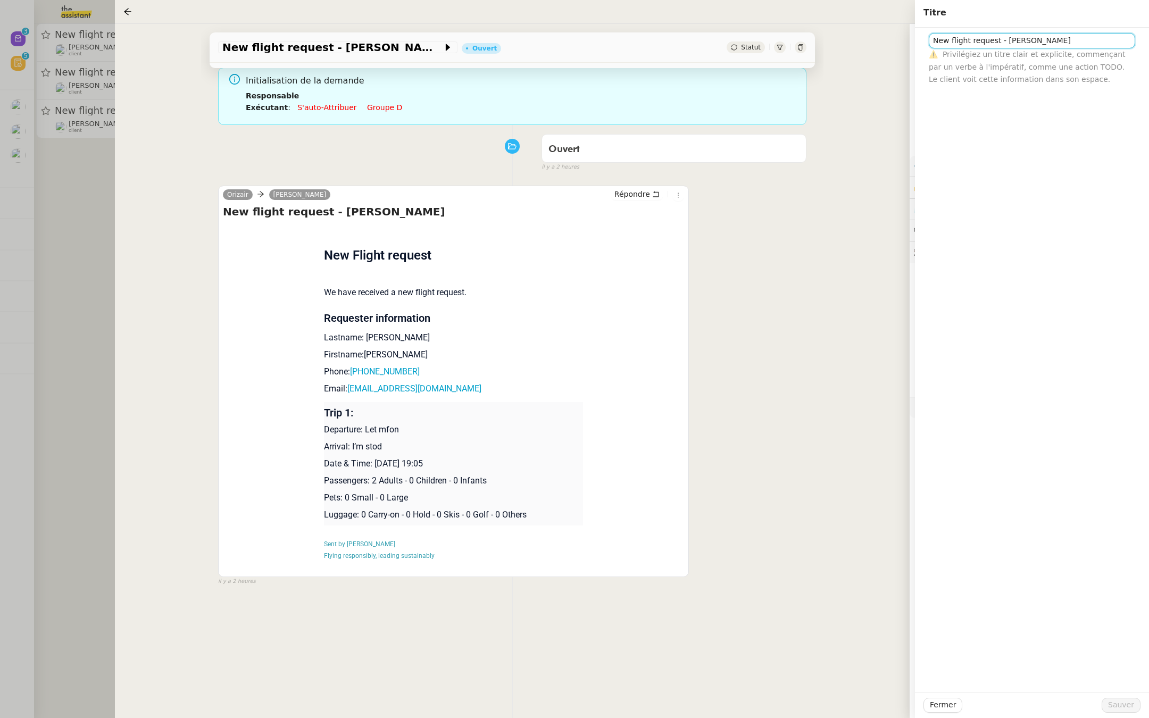
click at [931, 40] on input "New flight request - [PERSON_NAME]" at bounding box center [1032, 40] width 206 height 15
paste input "[DATE] 2"
type input "[DATE] 2 - New flight request - [PERSON_NAME]"
click at [1119, 705] on span "Sauver" at bounding box center [1121, 705] width 26 height 12
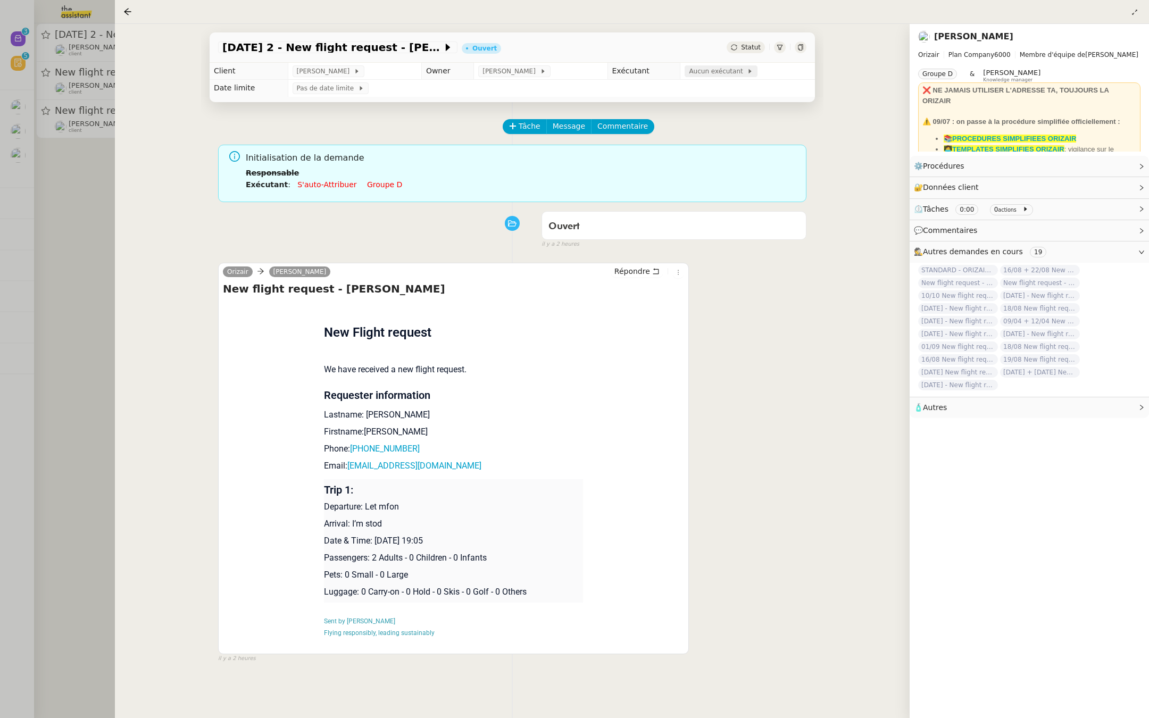
click at [707, 71] on span "Aucun exécutant" at bounding box center [718, 71] width 58 height 11
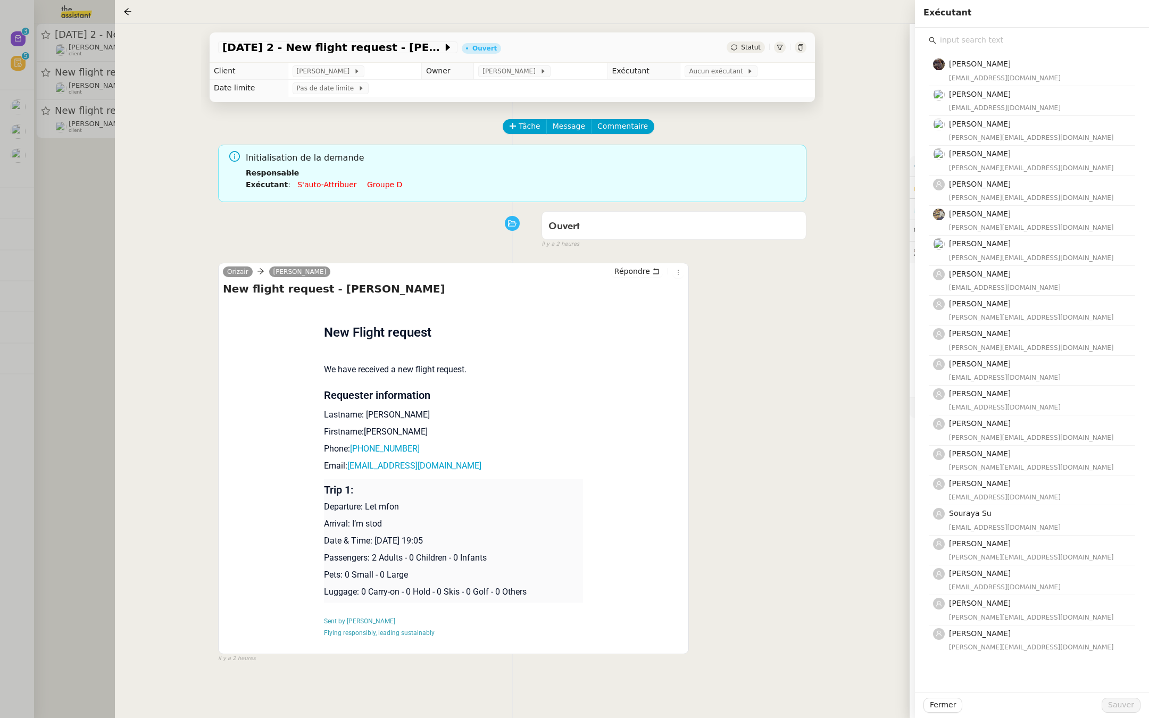
click at [977, 35] on input "text" at bounding box center [1035, 40] width 199 height 14
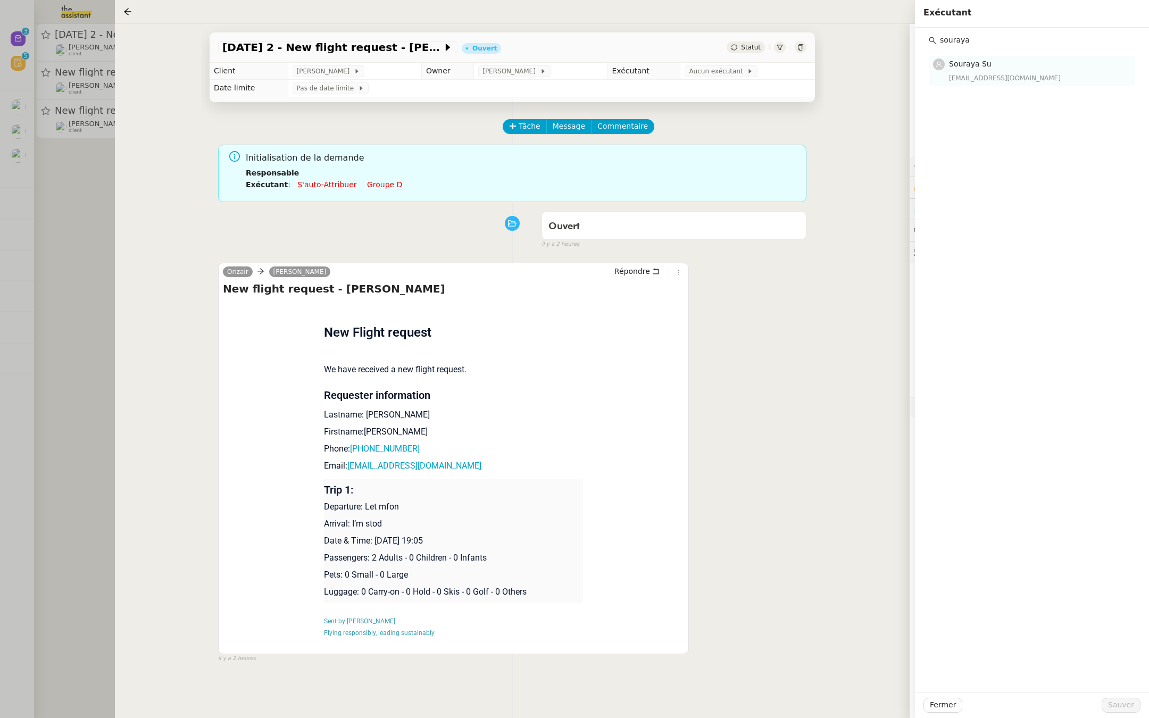
type input "souraya"
click at [988, 65] on span "Souraya Su" at bounding box center [970, 64] width 43 height 9
click at [1119, 702] on span "Sauver" at bounding box center [1121, 705] width 26 height 12
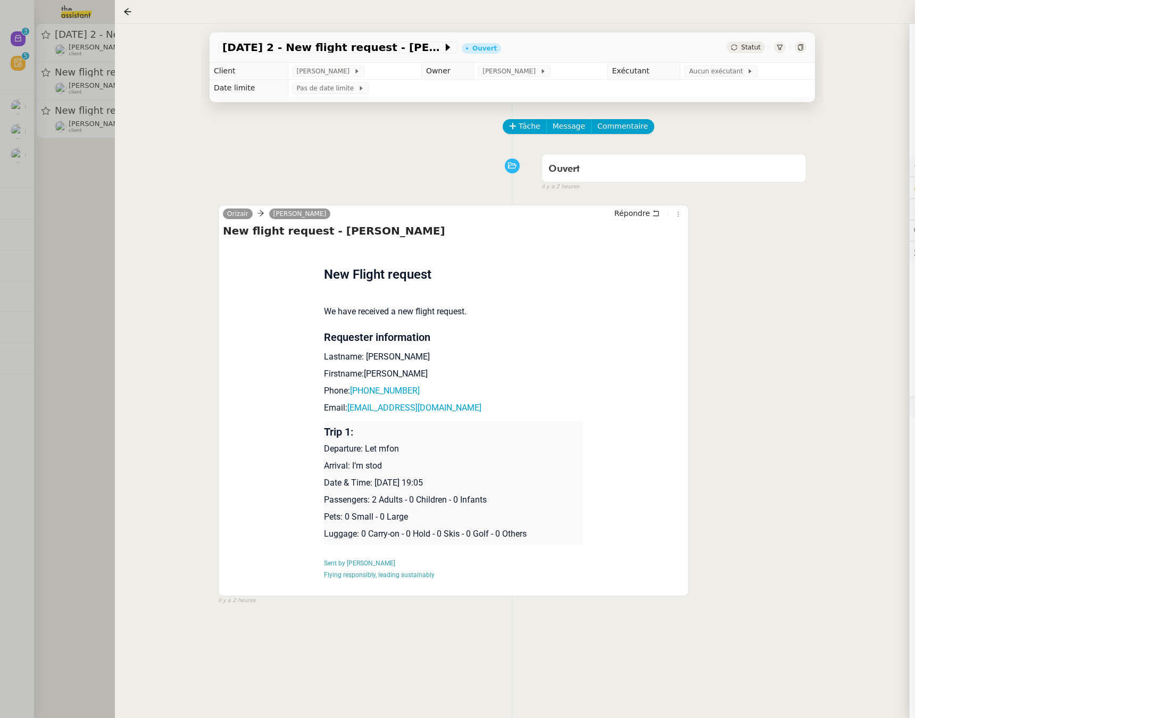
click at [52, 424] on div at bounding box center [574, 359] width 1149 height 718
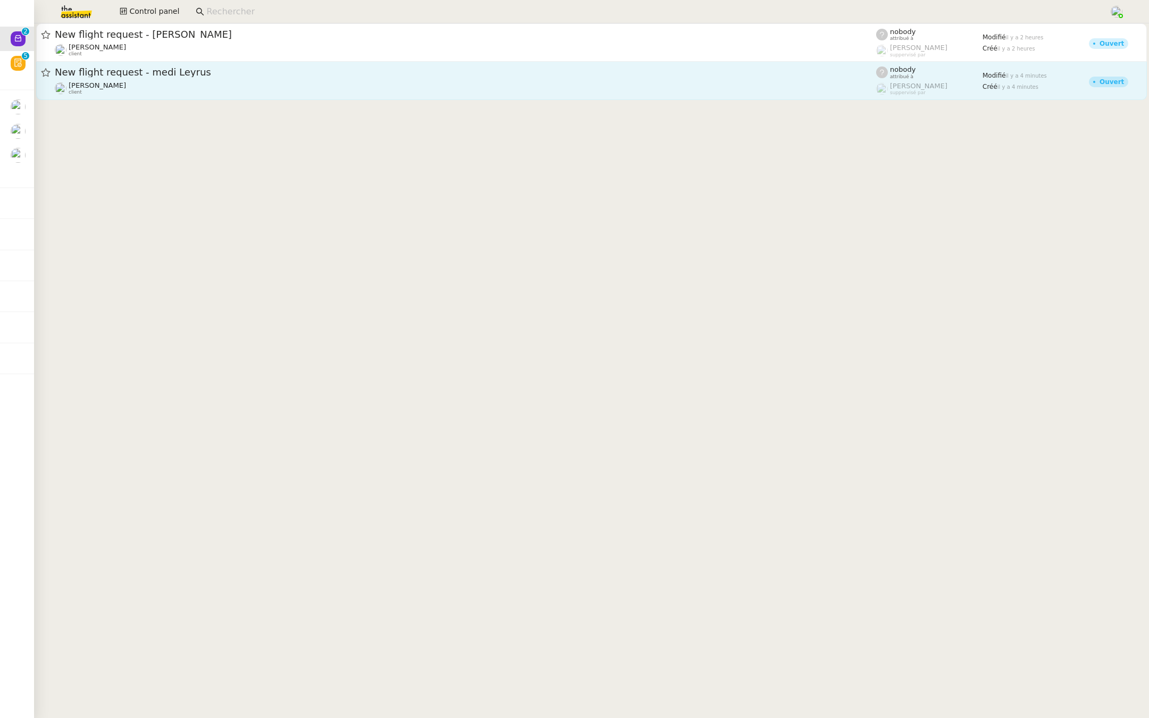
click at [219, 72] on span "New flight request - medi Leyrus" at bounding box center [465, 73] width 821 height 10
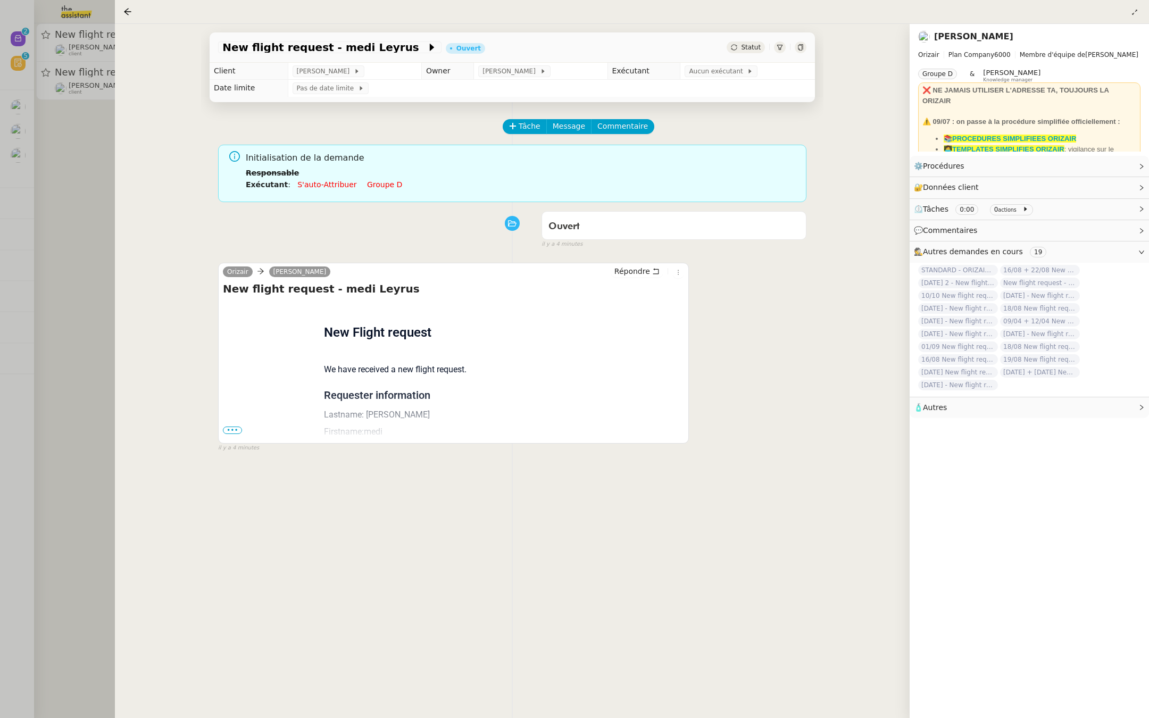
click at [229, 424] on div "Flight request created by medi [PERSON_NAME] New Flight request We have receive…" at bounding box center [453, 538] width 461 height 473
click at [232, 427] on span "•••" at bounding box center [232, 430] width 19 height 7
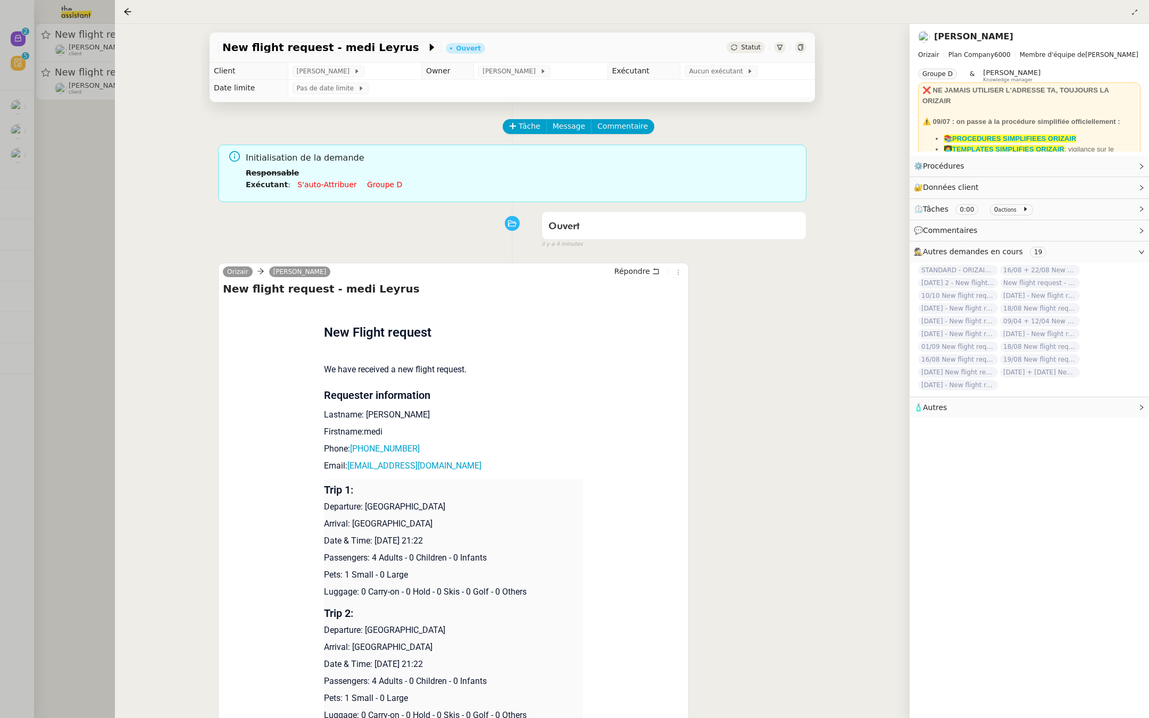
scroll to position [104, 0]
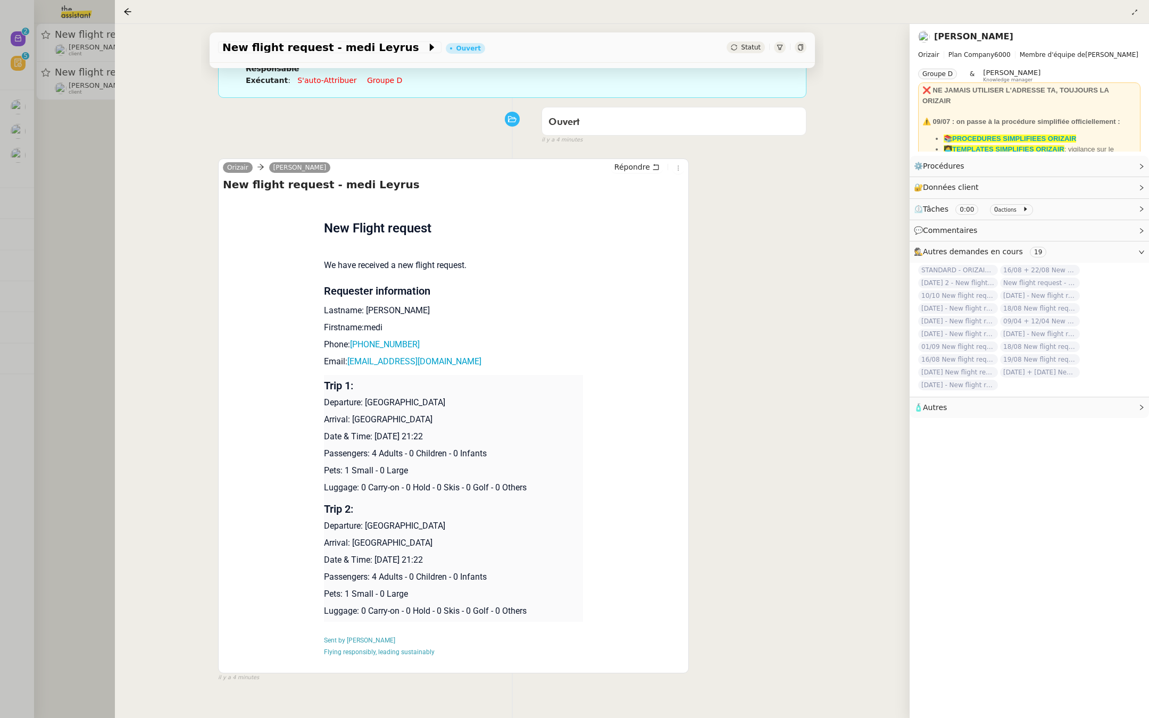
click at [384, 98] on div "Tâche Message Commentaire Veuillez patienter une erreur s'est produite 👌👌👌 mess…" at bounding box center [512, 357] width 622 height 718
click at [783, 201] on div "Orizair [PERSON_NAME] New flight request - [PERSON_NAME] Flight request created…" at bounding box center [512, 416] width 588 height 534
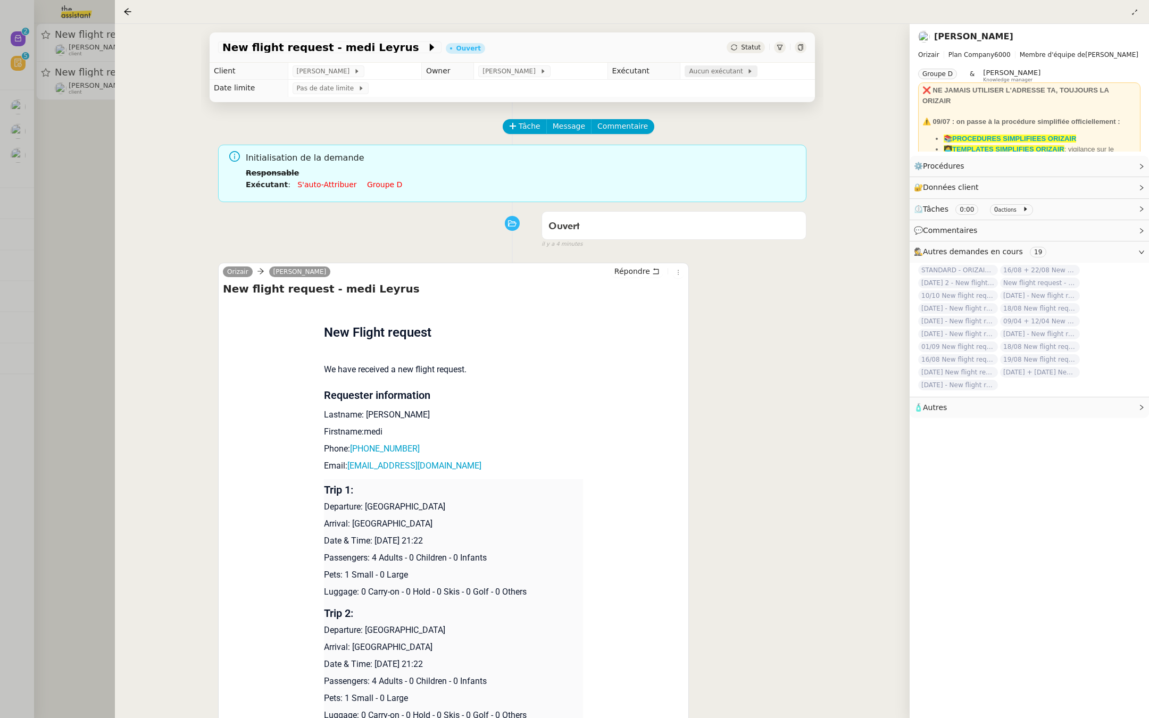
click at [709, 71] on span "Aucun exécutant" at bounding box center [718, 71] width 58 height 11
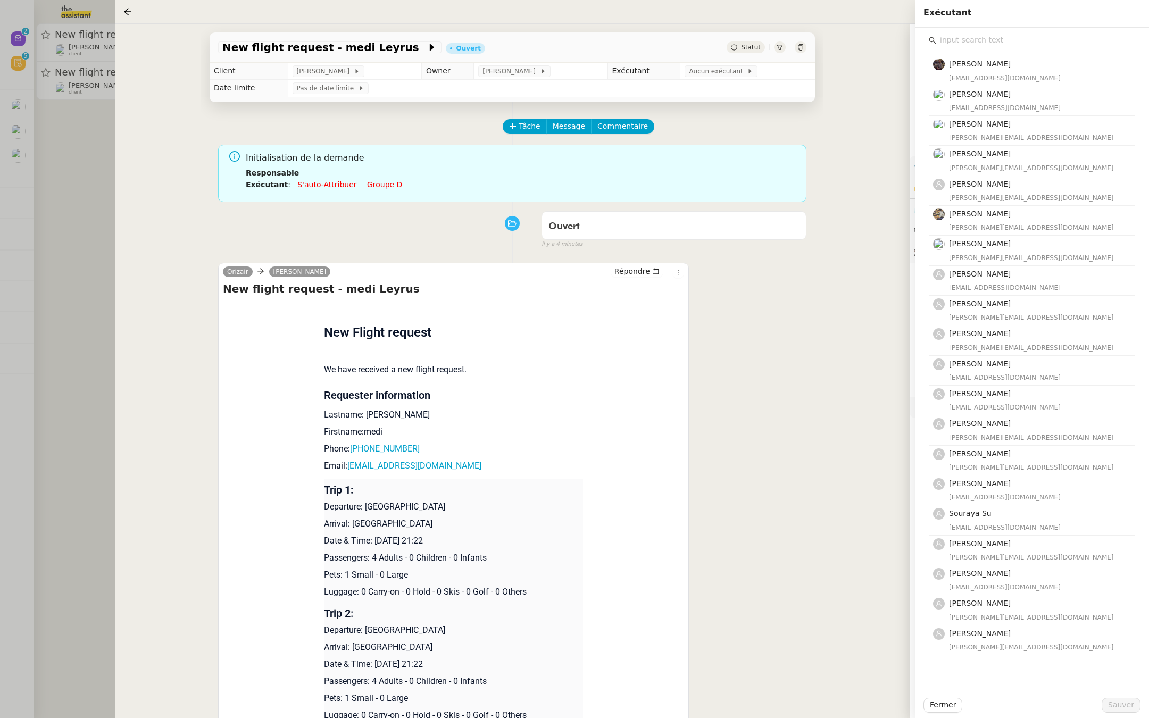
click at [971, 39] on input "text" at bounding box center [1035, 40] width 199 height 14
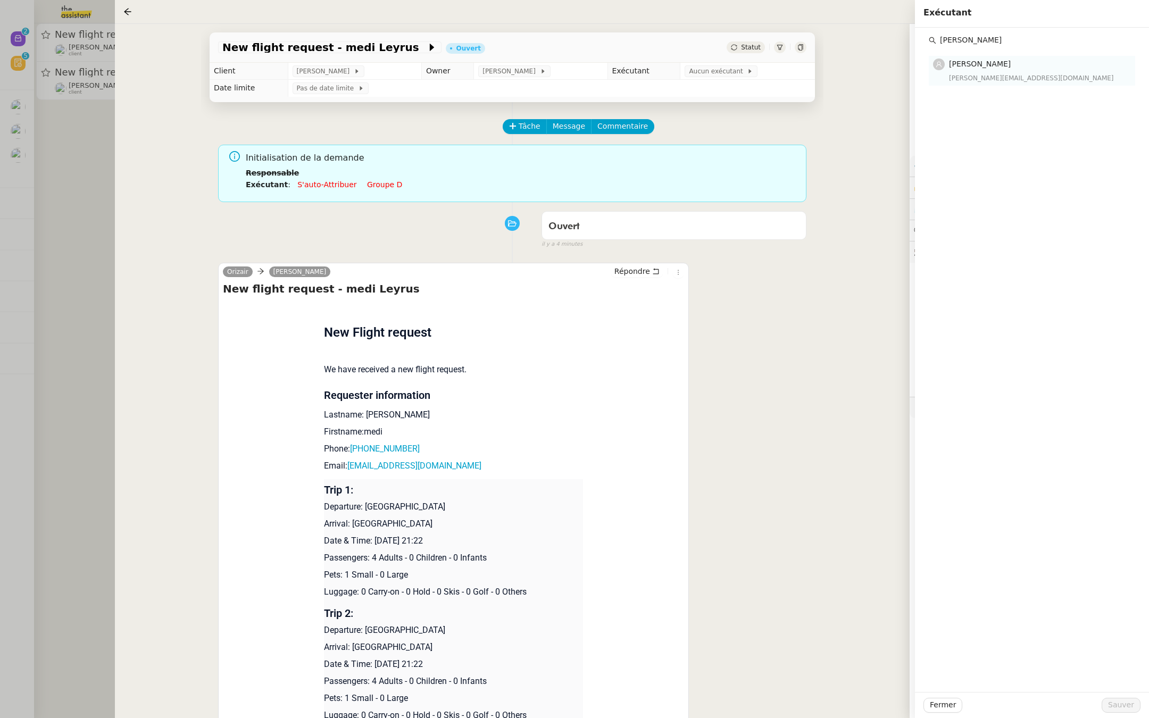
type input "[PERSON_NAME]"
click at [984, 77] on div "[PERSON_NAME][EMAIL_ADDRESS][DOMAIN_NAME]" at bounding box center [1039, 78] width 180 height 11
click at [1118, 702] on span "Sauver" at bounding box center [1121, 705] width 26 height 12
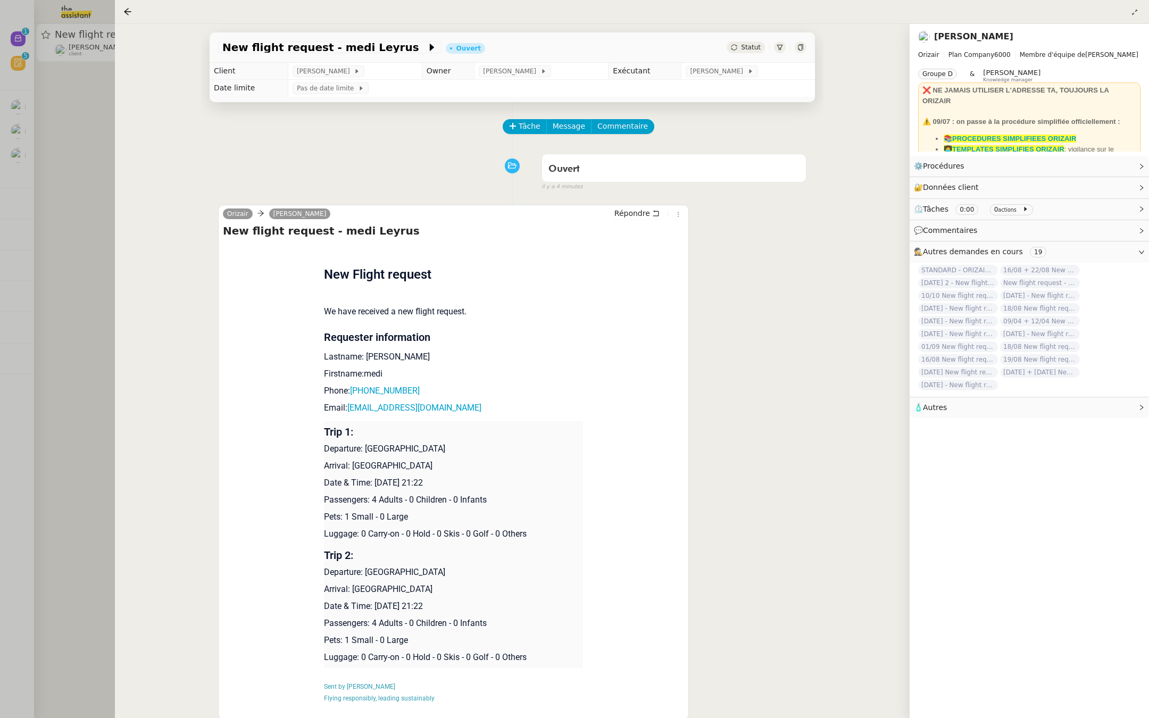
click at [80, 181] on div at bounding box center [574, 359] width 1149 height 718
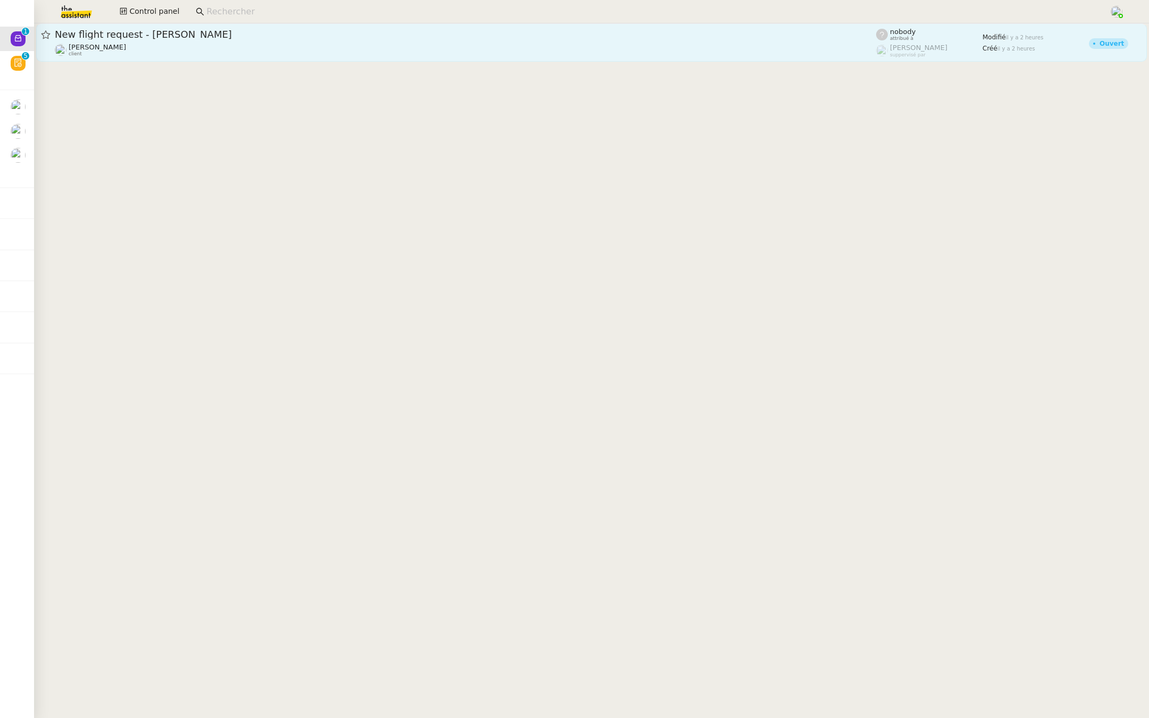
click at [224, 39] on span "New flight request - [PERSON_NAME]" at bounding box center [465, 35] width 821 height 10
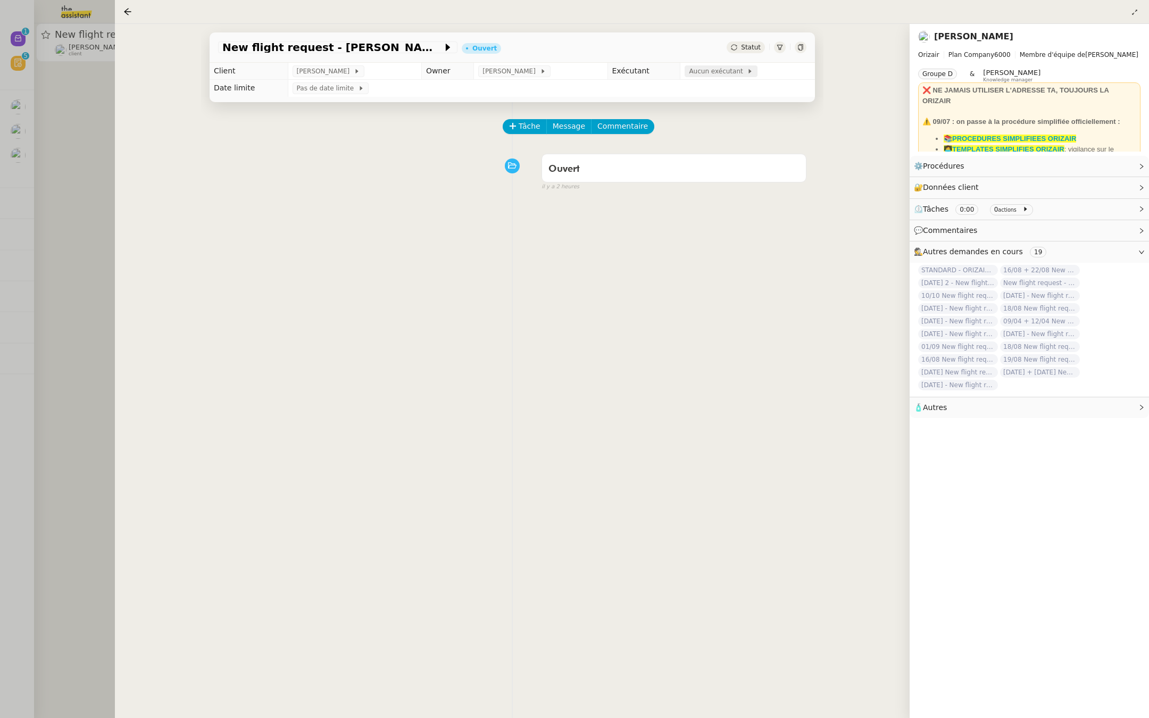
click at [710, 68] on span "Aucun exécutant" at bounding box center [718, 71] width 58 height 11
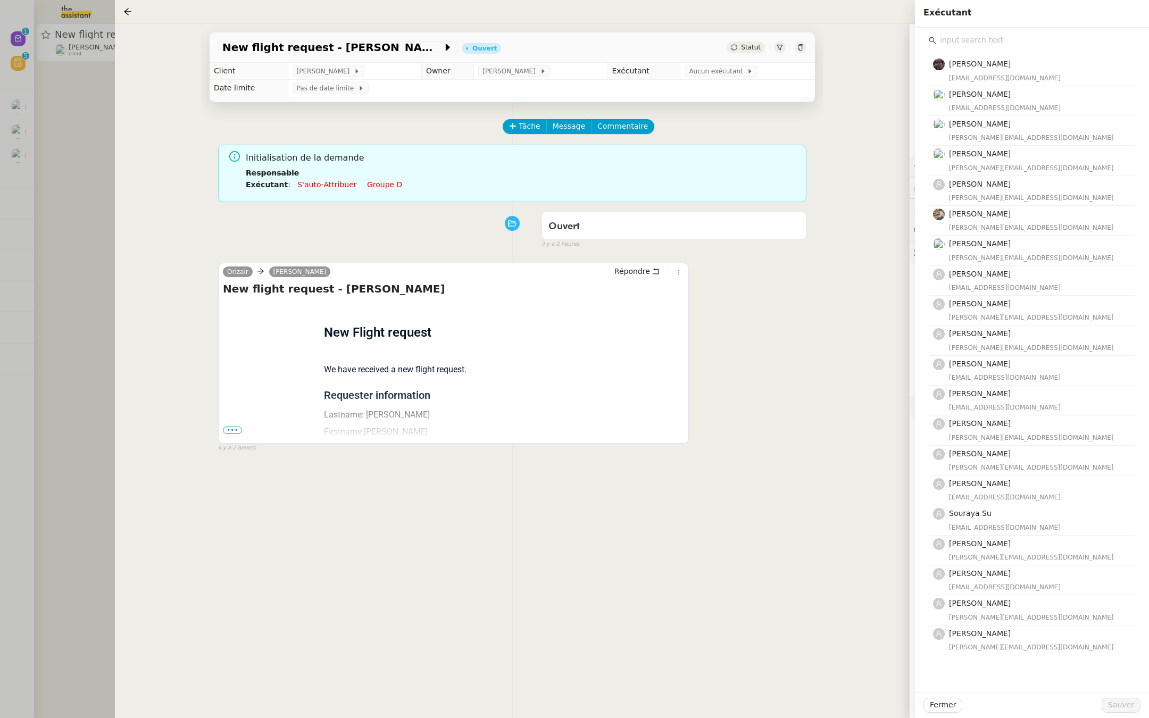
click at [985, 40] on input "text" at bounding box center [1035, 40] width 199 height 14
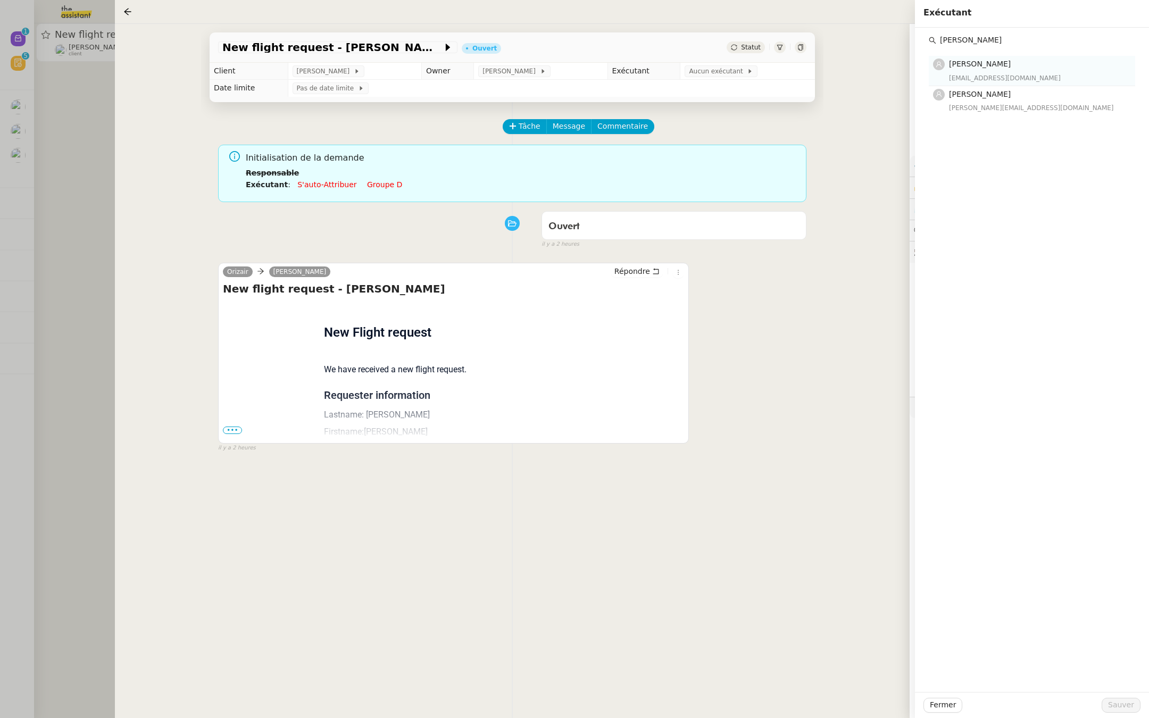
type input "[PERSON_NAME]"
click at [990, 76] on div "[EMAIL_ADDRESS][DOMAIN_NAME]" at bounding box center [1039, 78] width 180 height 11
click at [1118, 703] on span "Sauver" at bounding box center [1121, 705] width 26 height 12
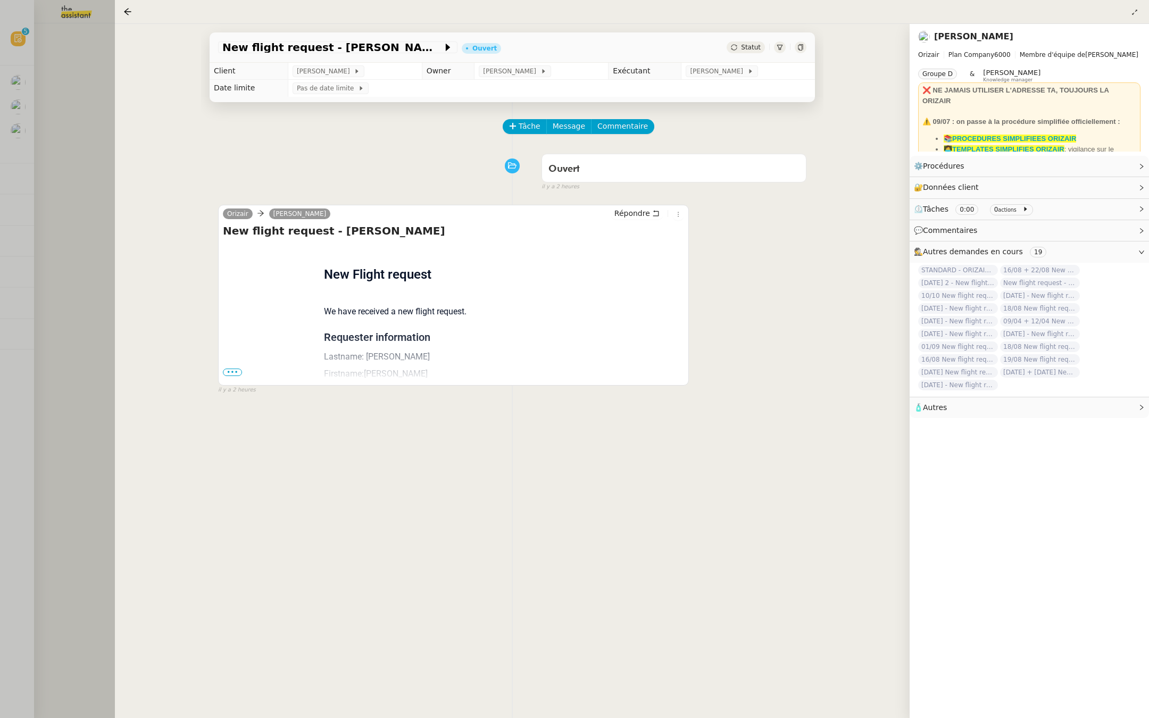
click at [229, 372] on span "•••" at bounding box center [232, 372] width 19 height 7
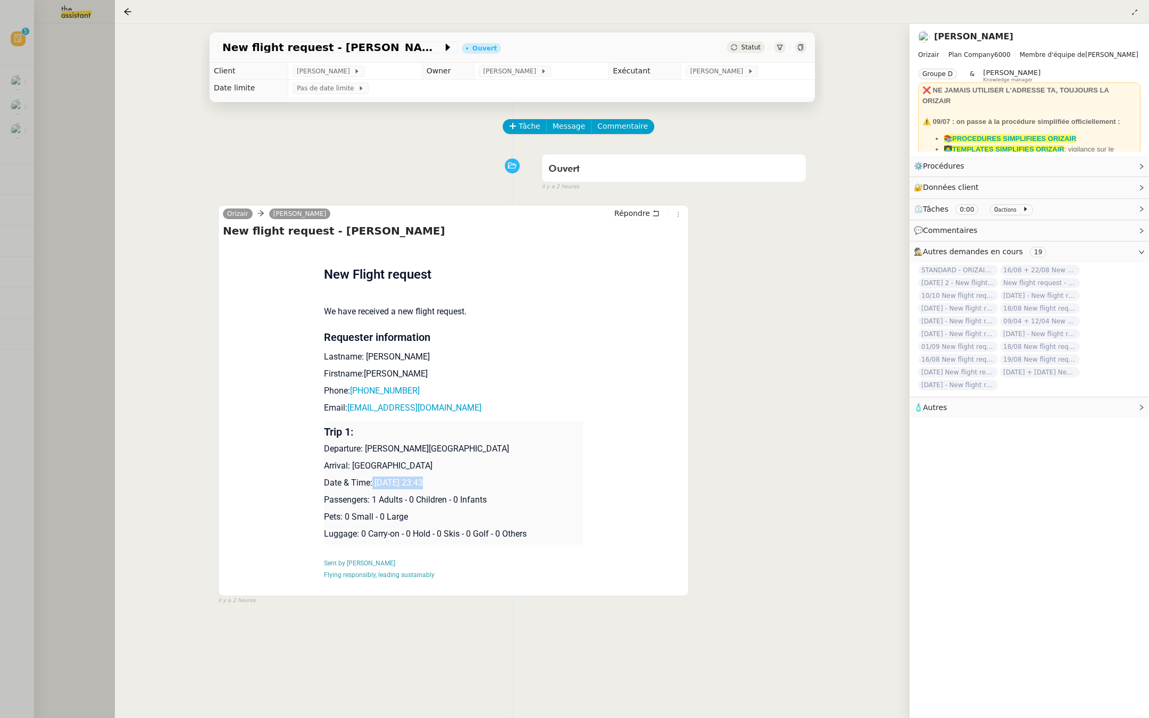
drag, startPoint x: 422, startPoint y: 486, endPoint x: 372, endPoint y: 485, distance: 50.0
click at [372, 485] on p "Date & Time: [DATE] 23:43" at bounding box center [454, 483] width 260 height 13
copy p "[DATE]"
click at [271, 48] on span "New flight request - [PERSON_NAME]" at bounding box center [332, 47] width 220 height 11
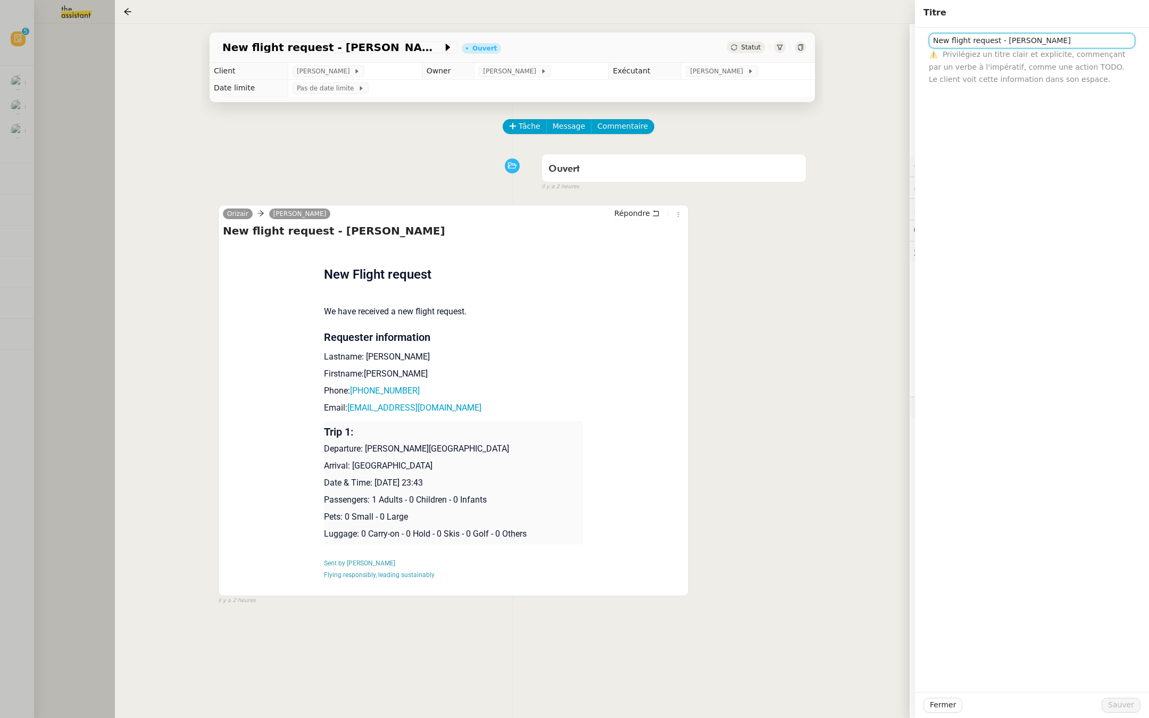
click at [930, 44] on input "New flight request - [PERSON_NAME]" at bounding box center [1032, 40] width 206 height 15
paste input "[DATE]"
type input "[DATE] - New flight request - [PERSON_NAME]"
click at [1117, 703] on span "Sauver" at bounding box center [1121, 705] width 26 height 12
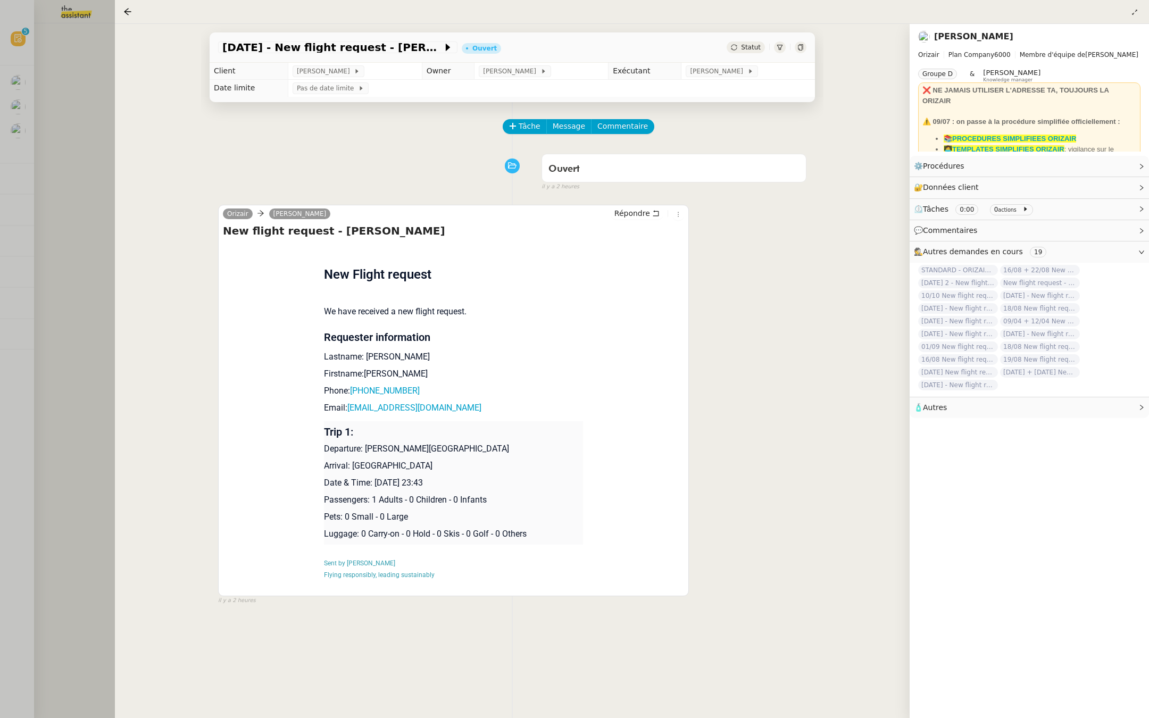
click at [43, 186] on div at bounding box center [574, 359] width 1149 height 718
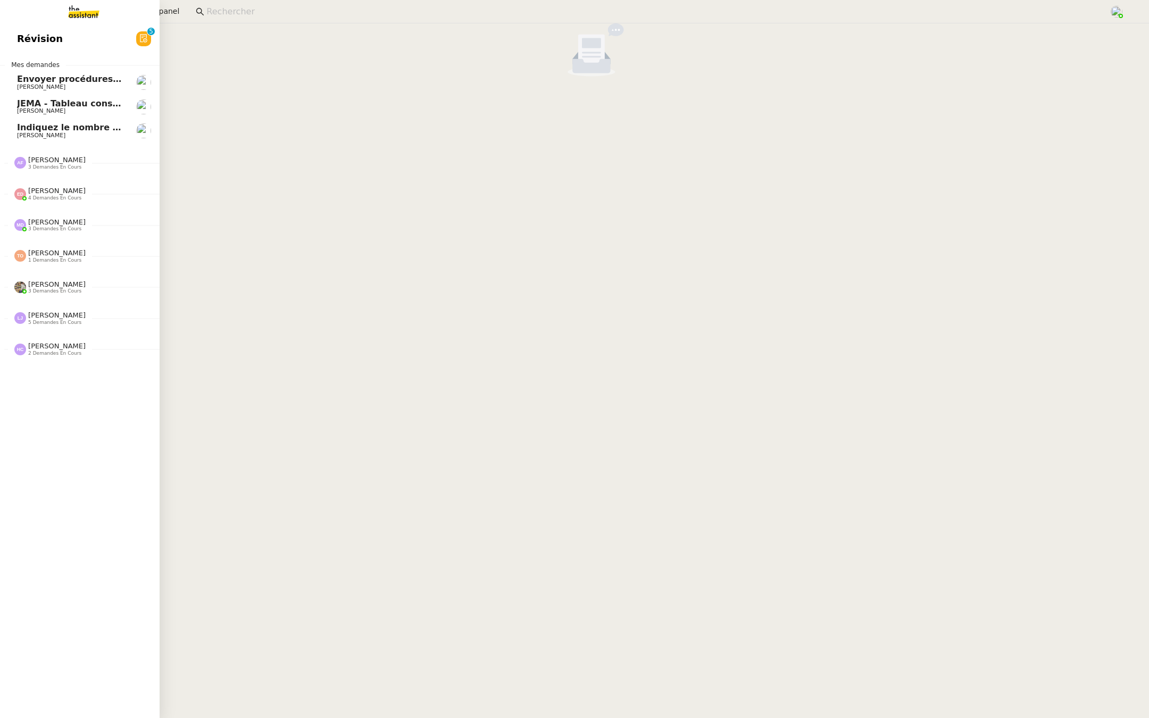
click at [17, 37] on span "Révision" at bounding box center [40, 39] width 46 height 16
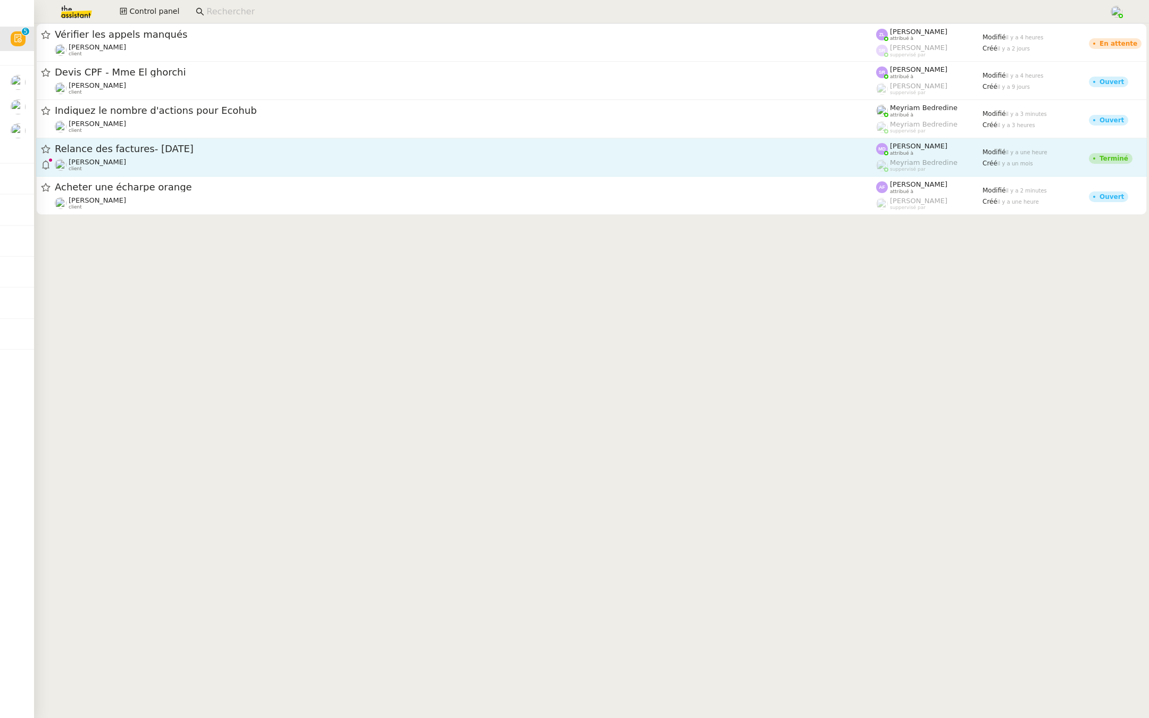
click at [540, 156] on div "Relance des factures- [DATE] [PERSON_NAME] client" at bounding box center [465, 157] width 821 height 29
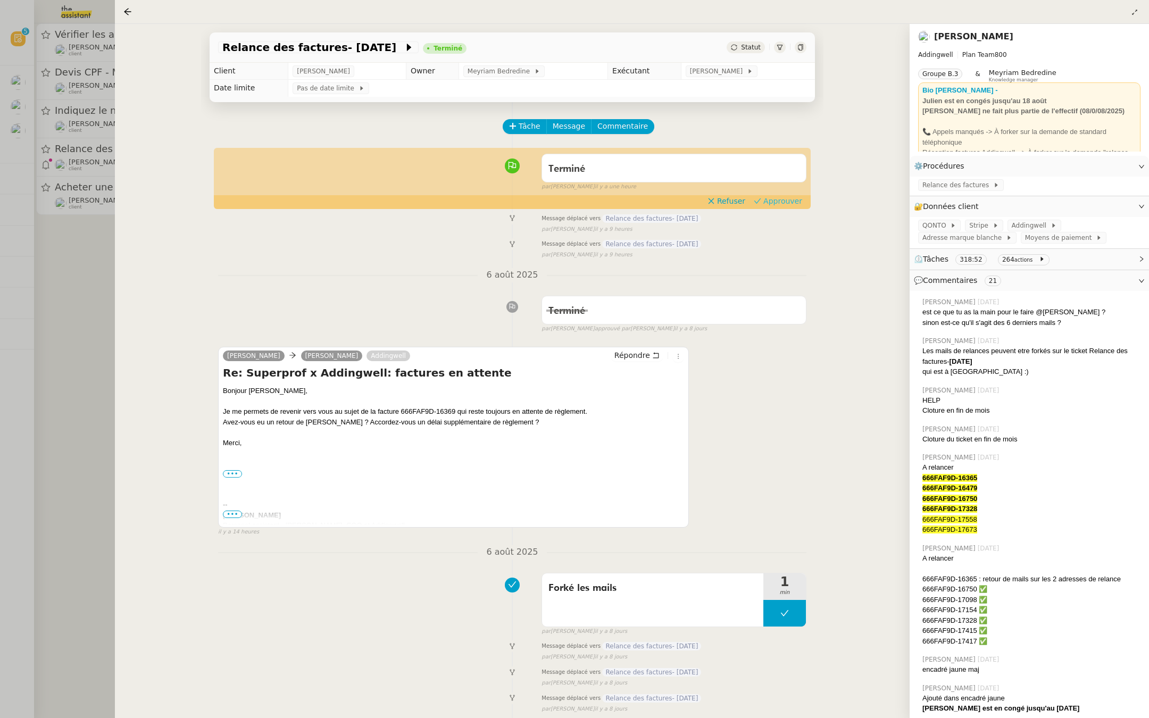
click at [778, 199] on span "Approuver" at bounding box center [782, 201] width 39 height 11
click at [44, 278] on div at bounding box center [574, 359] width 1149 height 718
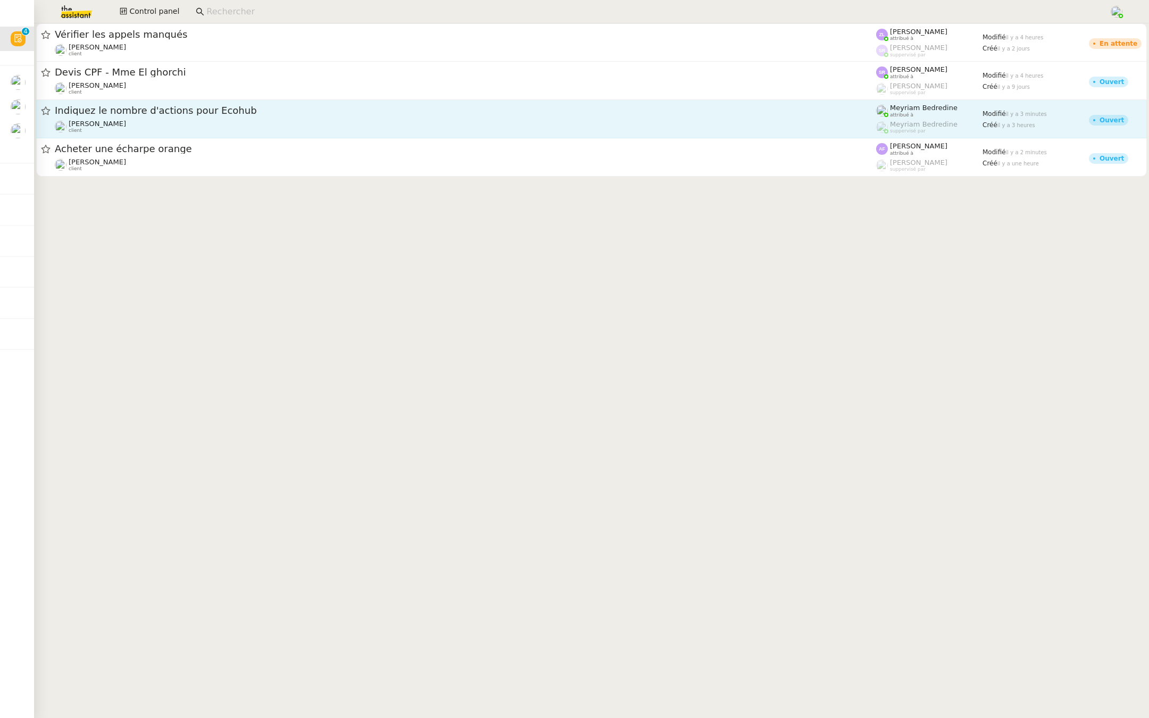
click at [368, 119] on div "Indiquez le nombre d'actions pour Ecohub [PERSON_NAME] client" at bounding box center [465, 118] width 821 height 29
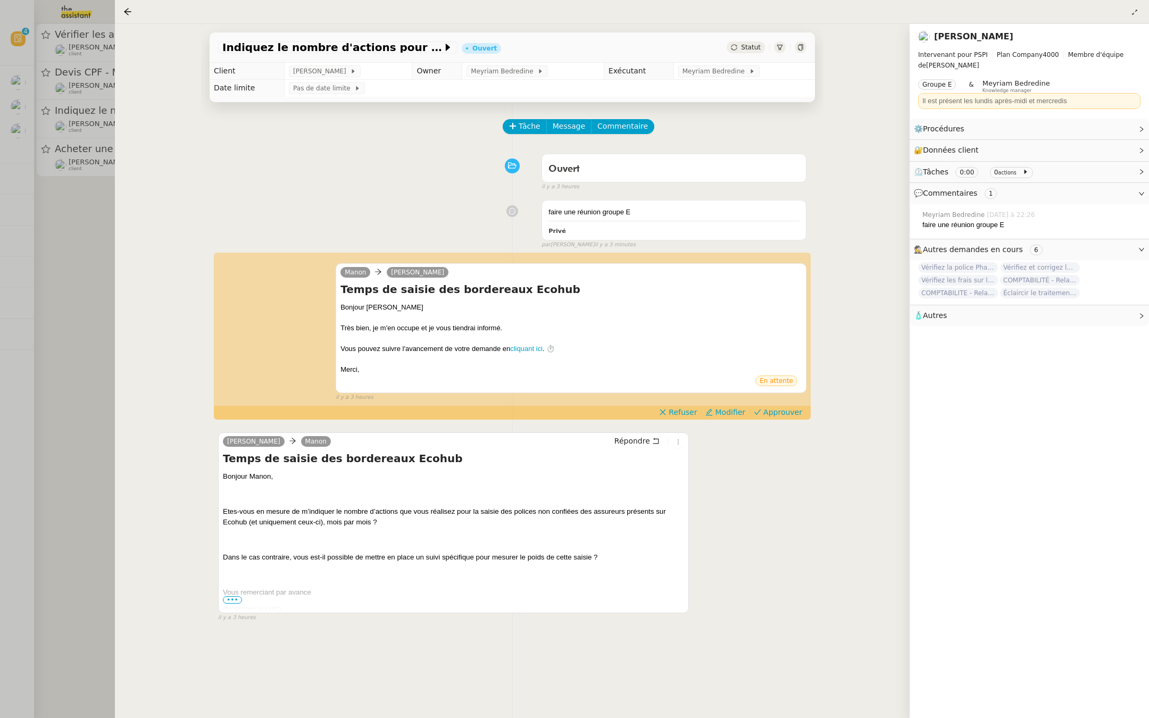
click at [53, 189] on div at bounding box center [574, 359] width 1149 height 718
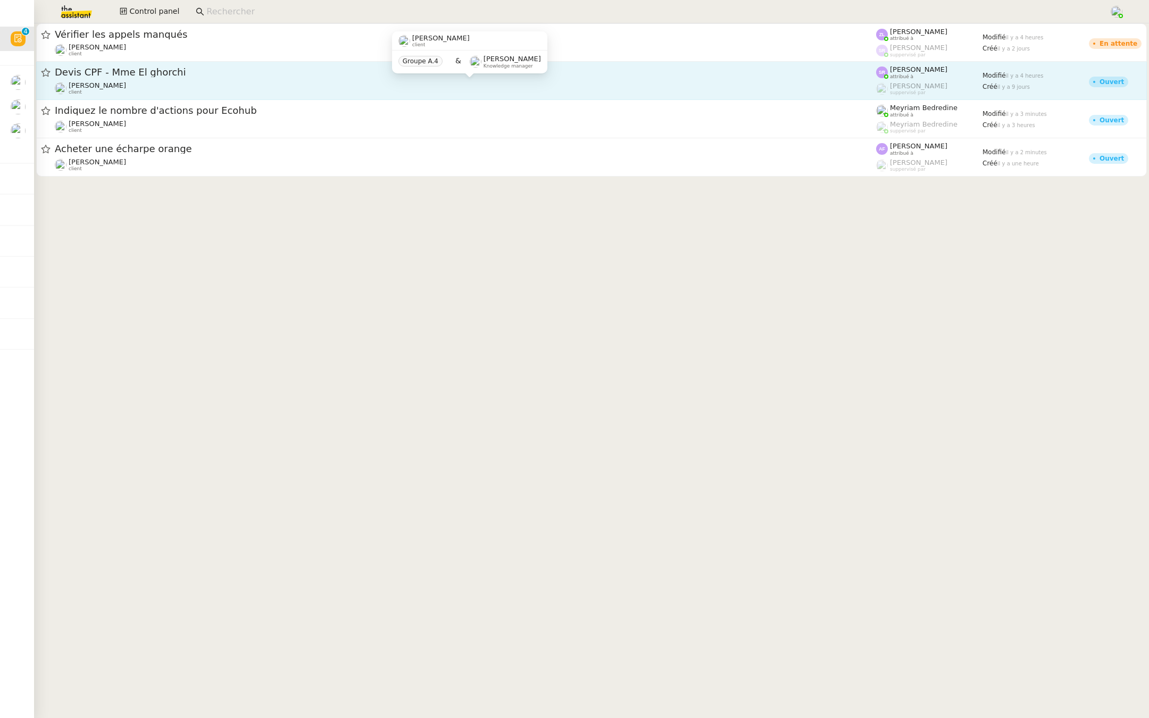
click at [156, 84] on div "[PERSON_NAME] client" at bounding box center [465, 88] width 821 height 14
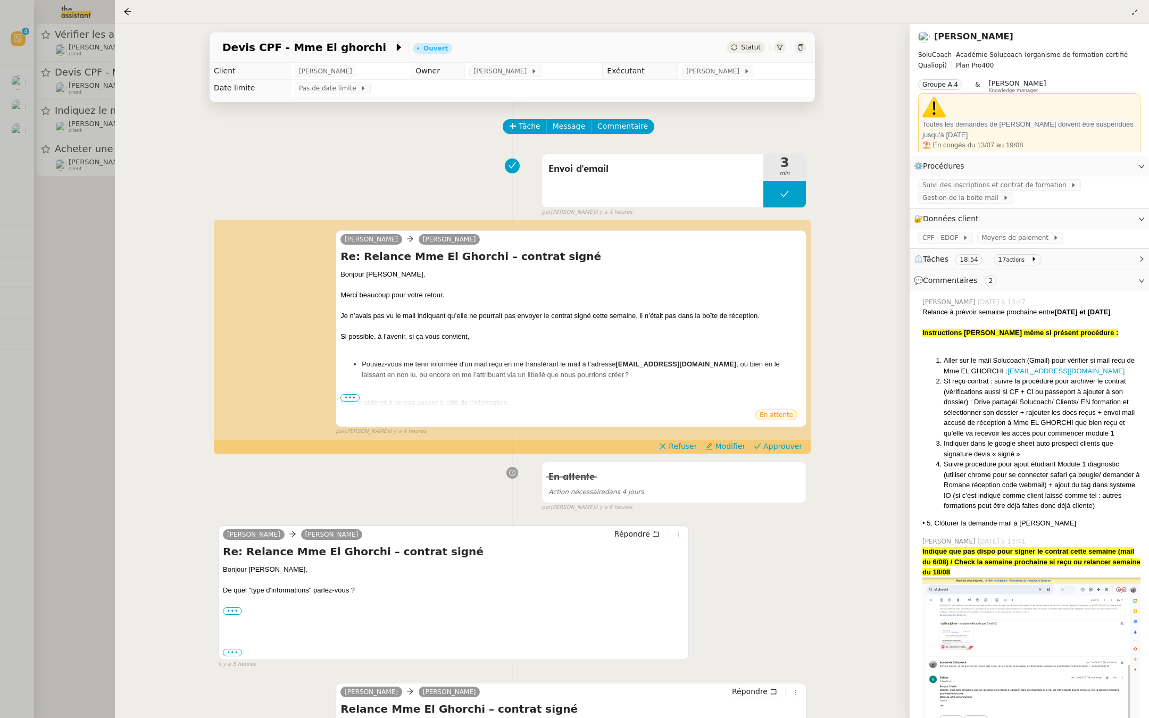
click at [69, 240] on div at bounding box center [574, 359] width 1149 height 718
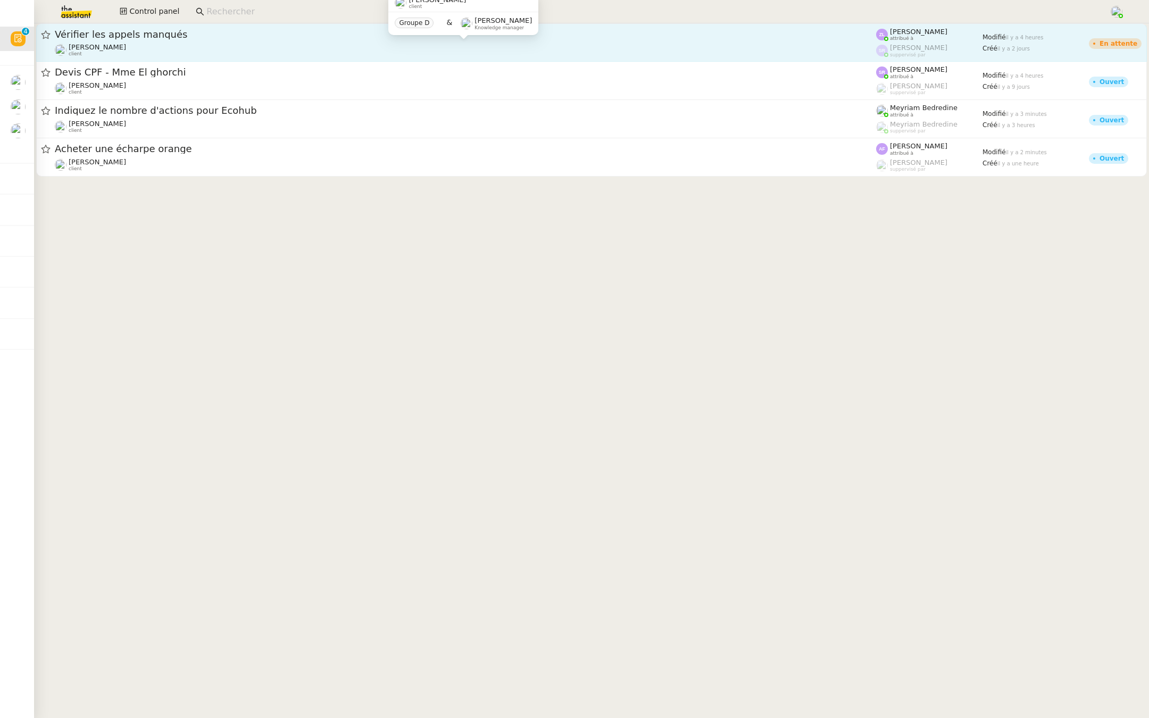
click at [193, 49] on div "[PERSON_NAME] client" at bounding box center [465, 50] width 821 height 14
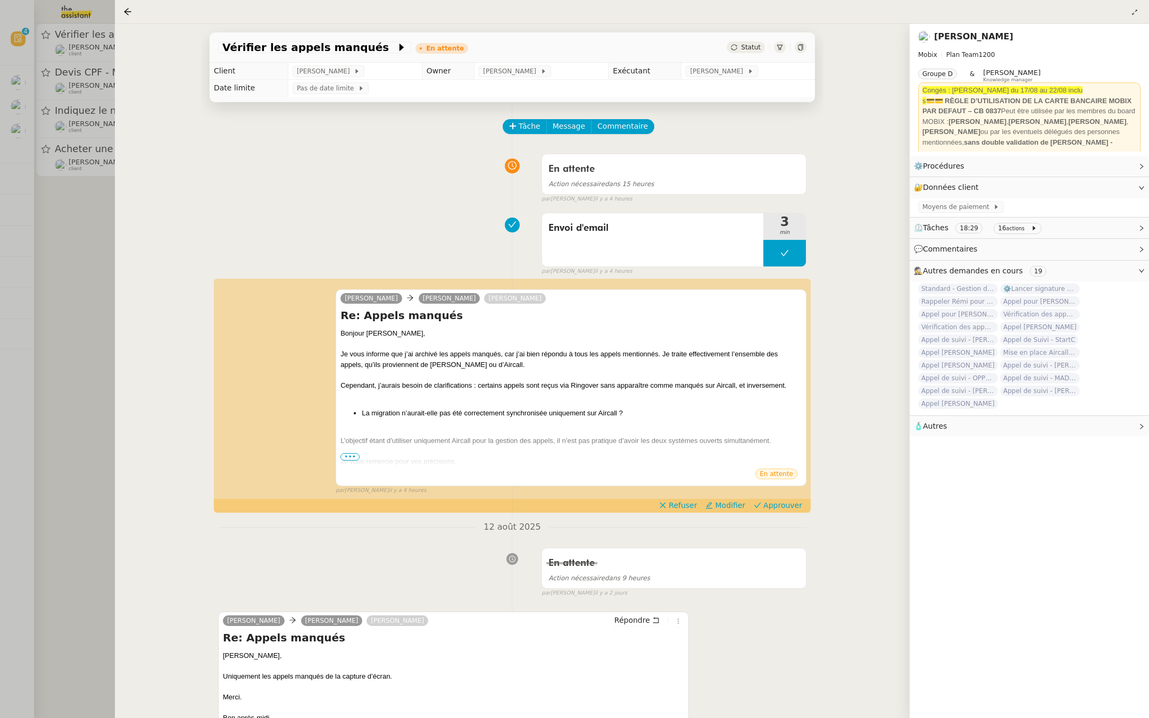
click at [37, 346] on div at bounding box center [574, 359] width 1149 height 718
